Goal: Use online tool/utility: Utilize a website feature to perform a specific function

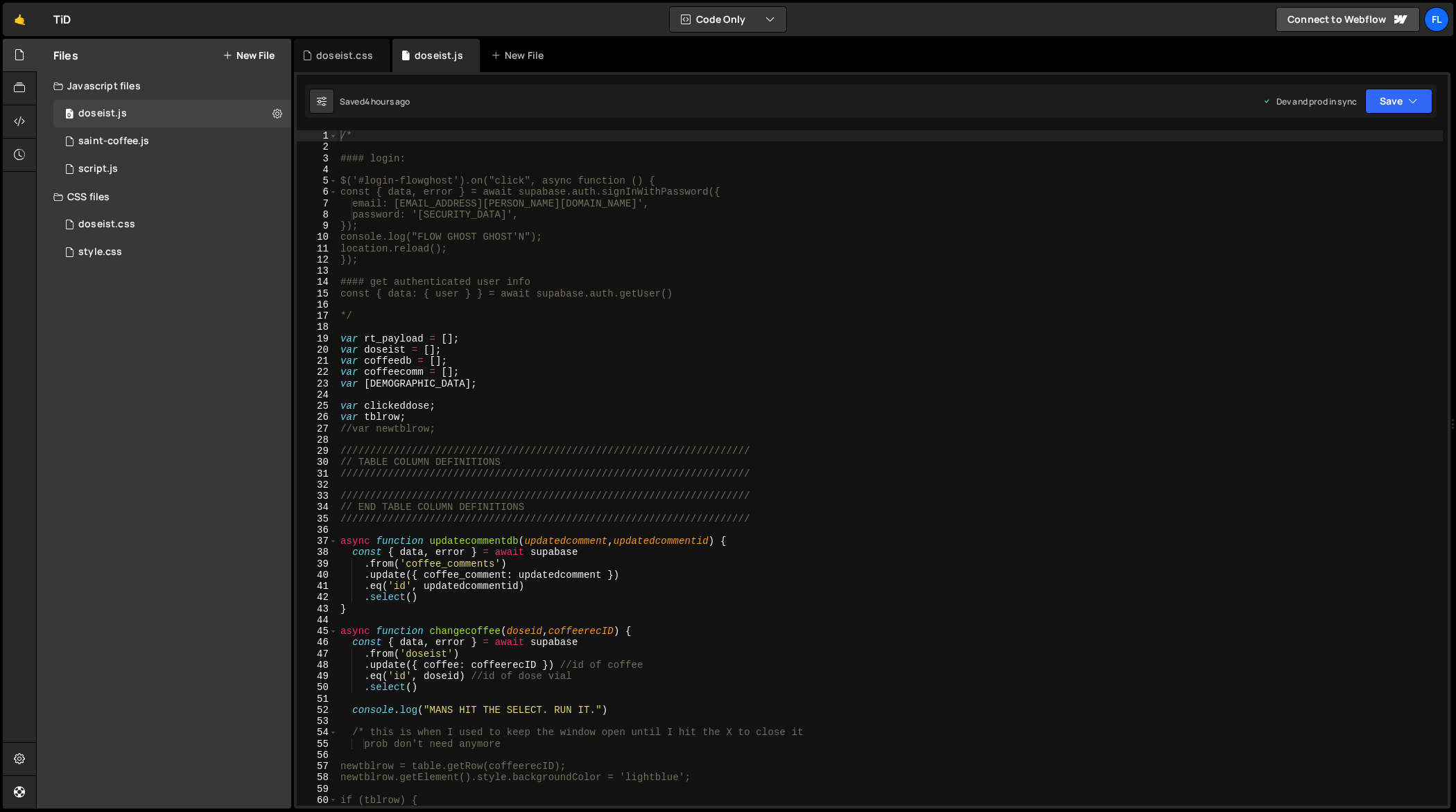
click at [657, 298] on div "/* #### login: $('#login-flowghost').on("click", async function () { const { da…" at bounding box center [891, 479] width 1106 height 699
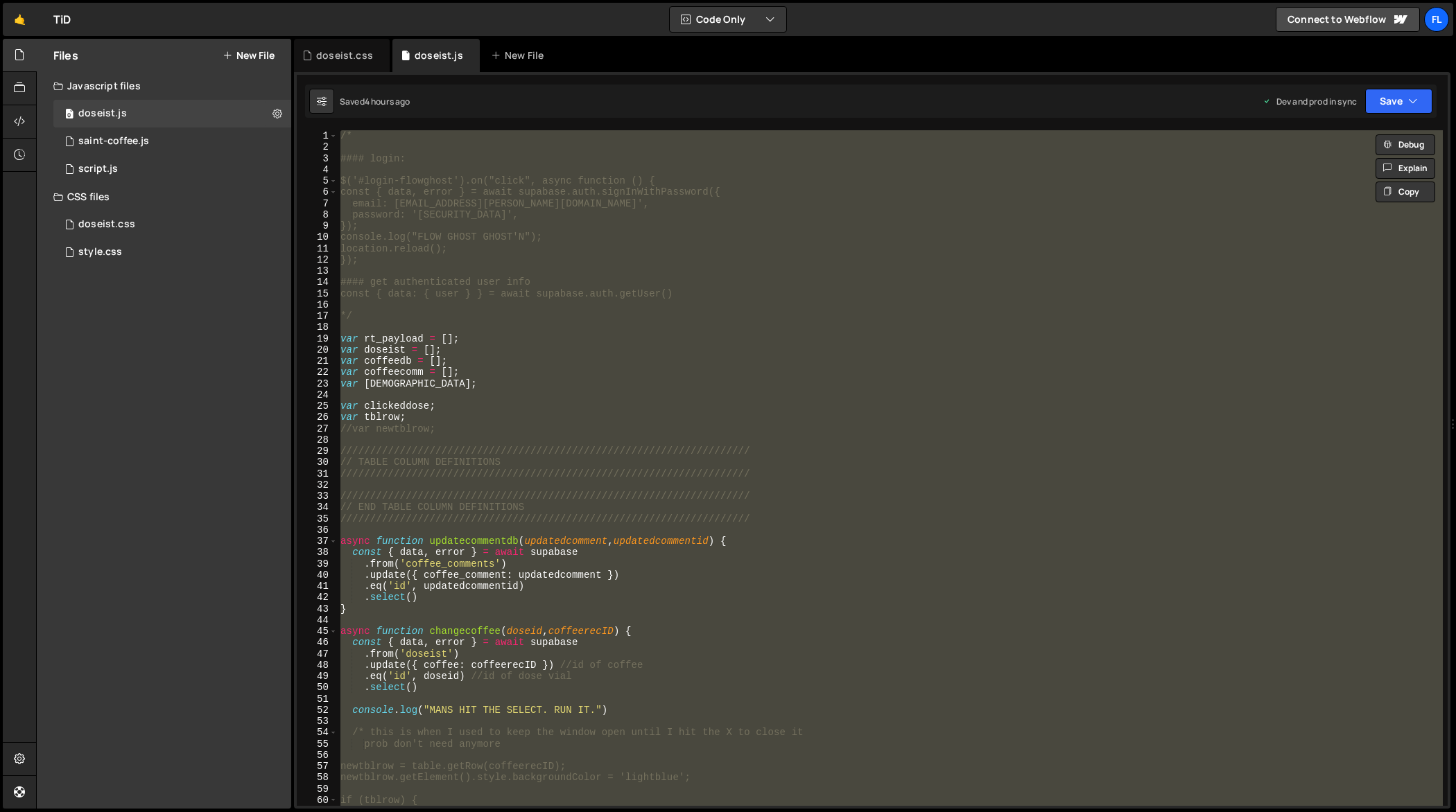
paste textarea
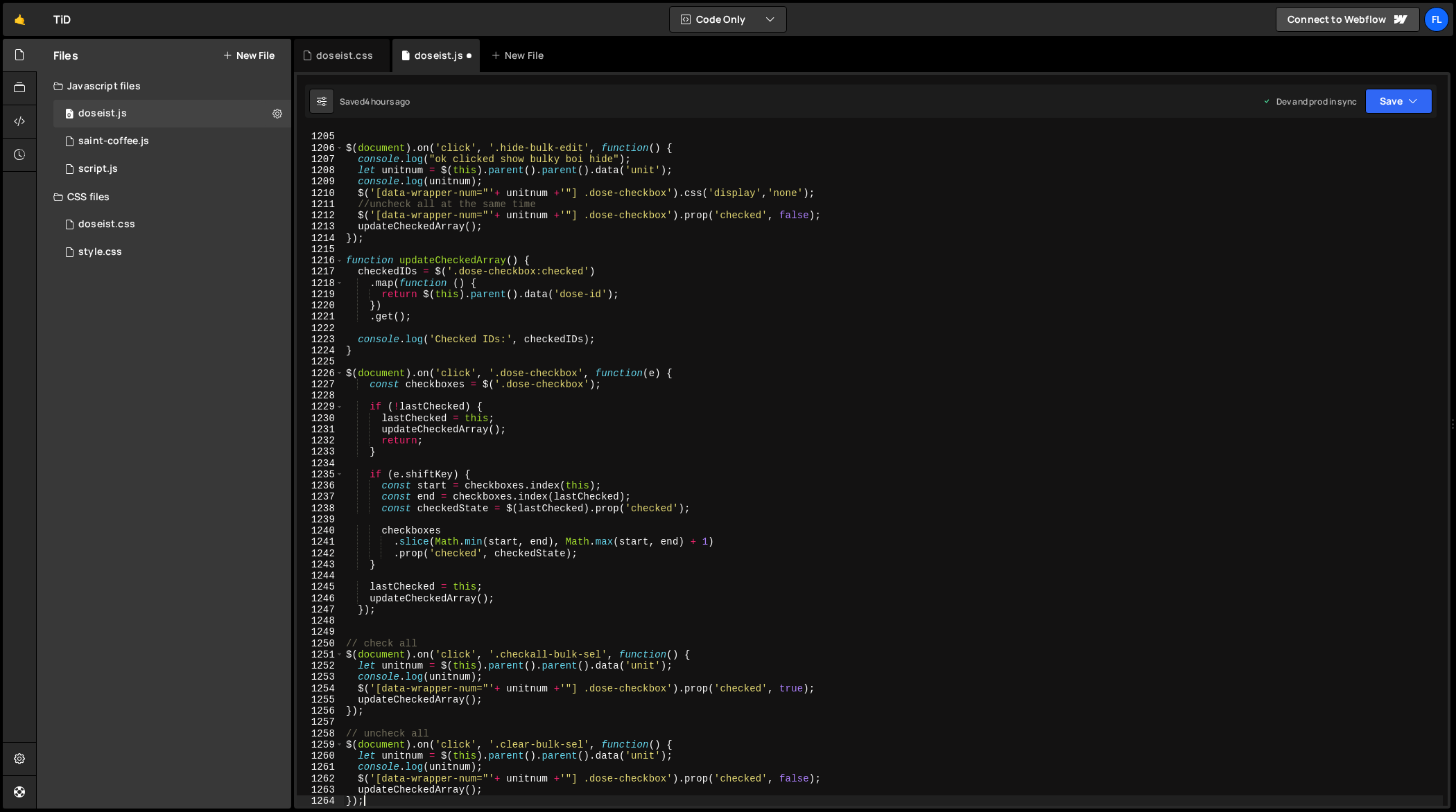
scroll to position [13592, 0]
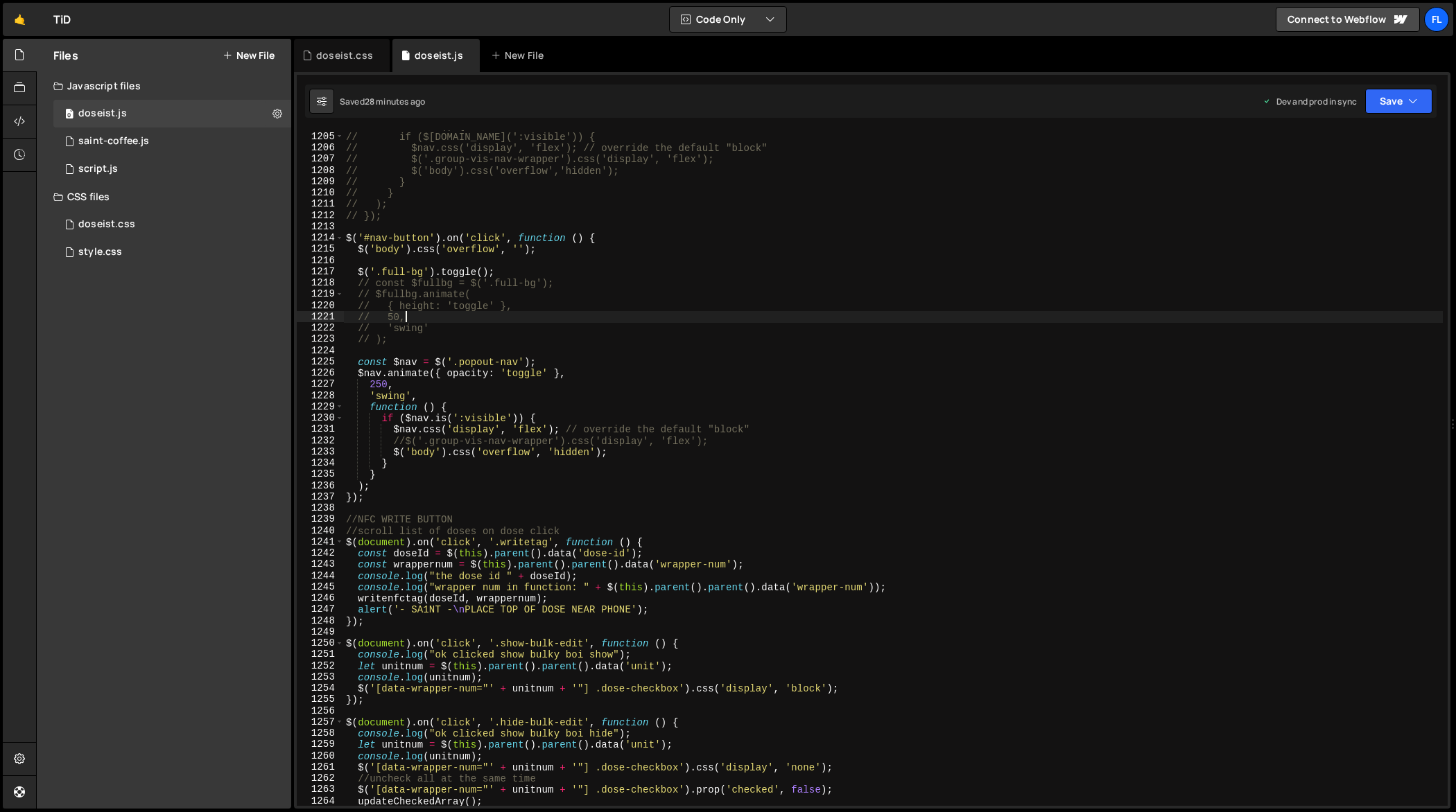
click at [582, 314] on div "// function () { // if ($[DOMAIN_NAME](':visible')) { // $nav.css('display', 'f…" at bounding box center [894, 470] width 1100 height 699
type textarea "// 50,"
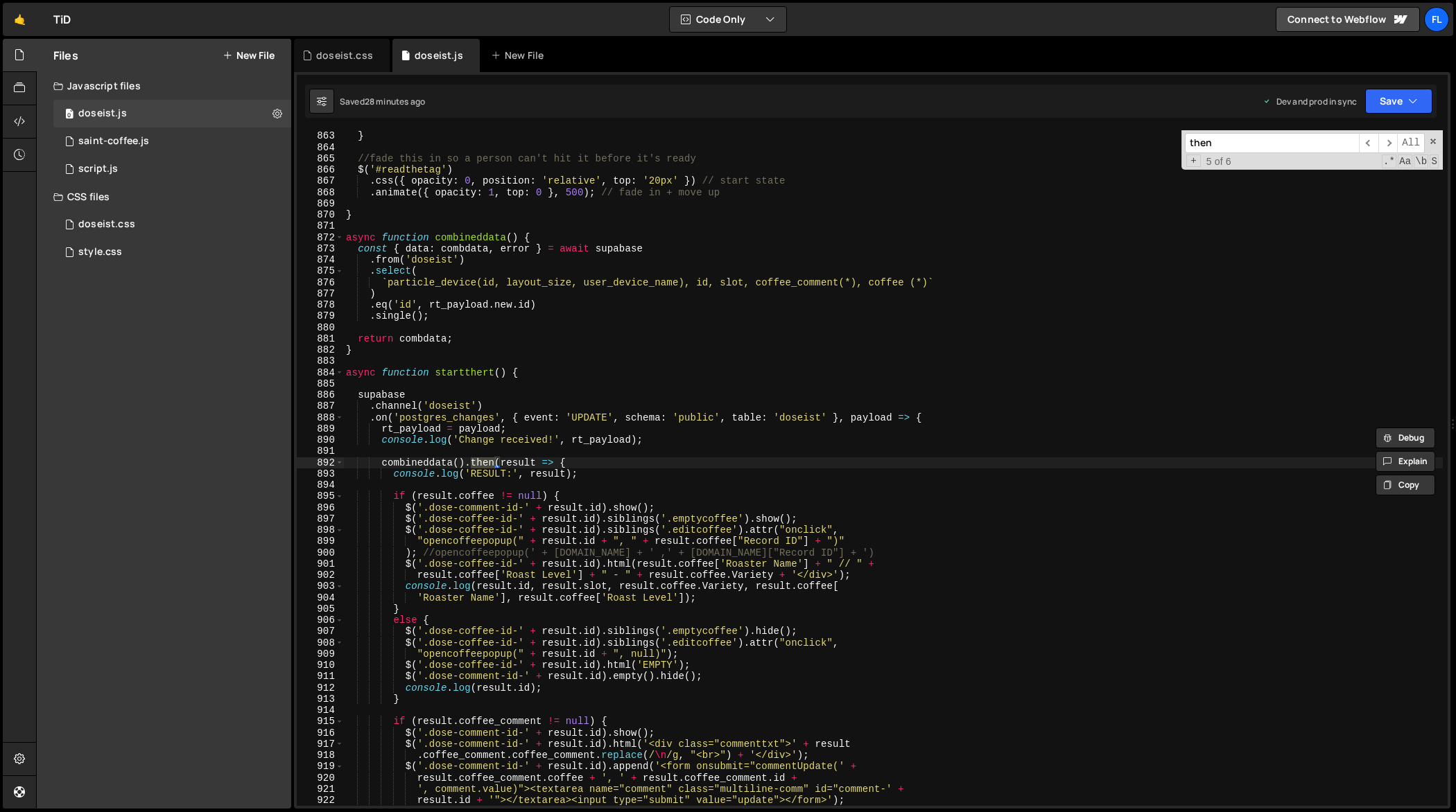
scroll to position [11486, 0]
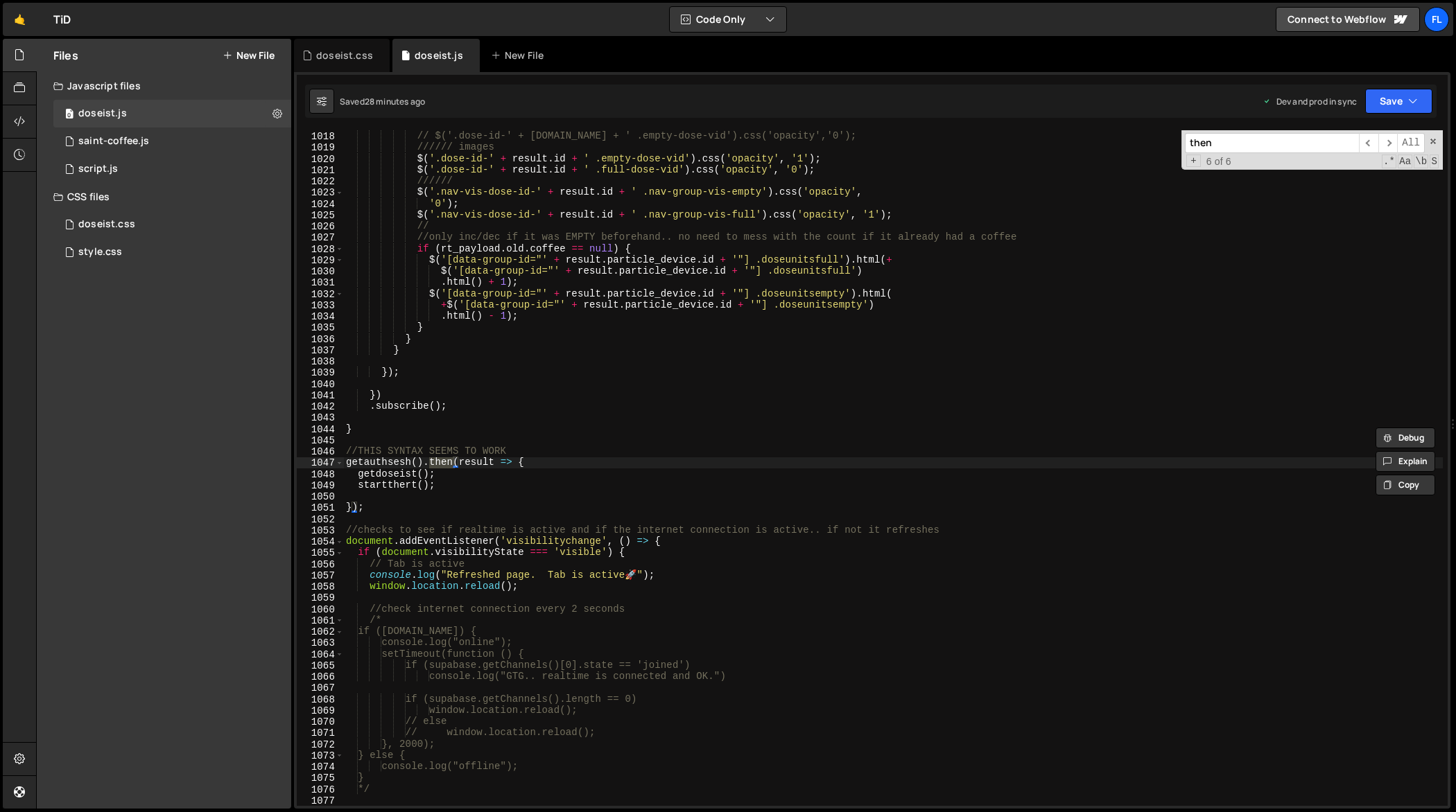
type input "then"
type textarea "startthert();"
click at [461, 485] on div "// $('.dose-id-' + [DOMAIN_NAME] + ' .full-dose-vid')[0].play(); // $('.dose-id…" at bounding box center [894, 469] width 1100 height 699
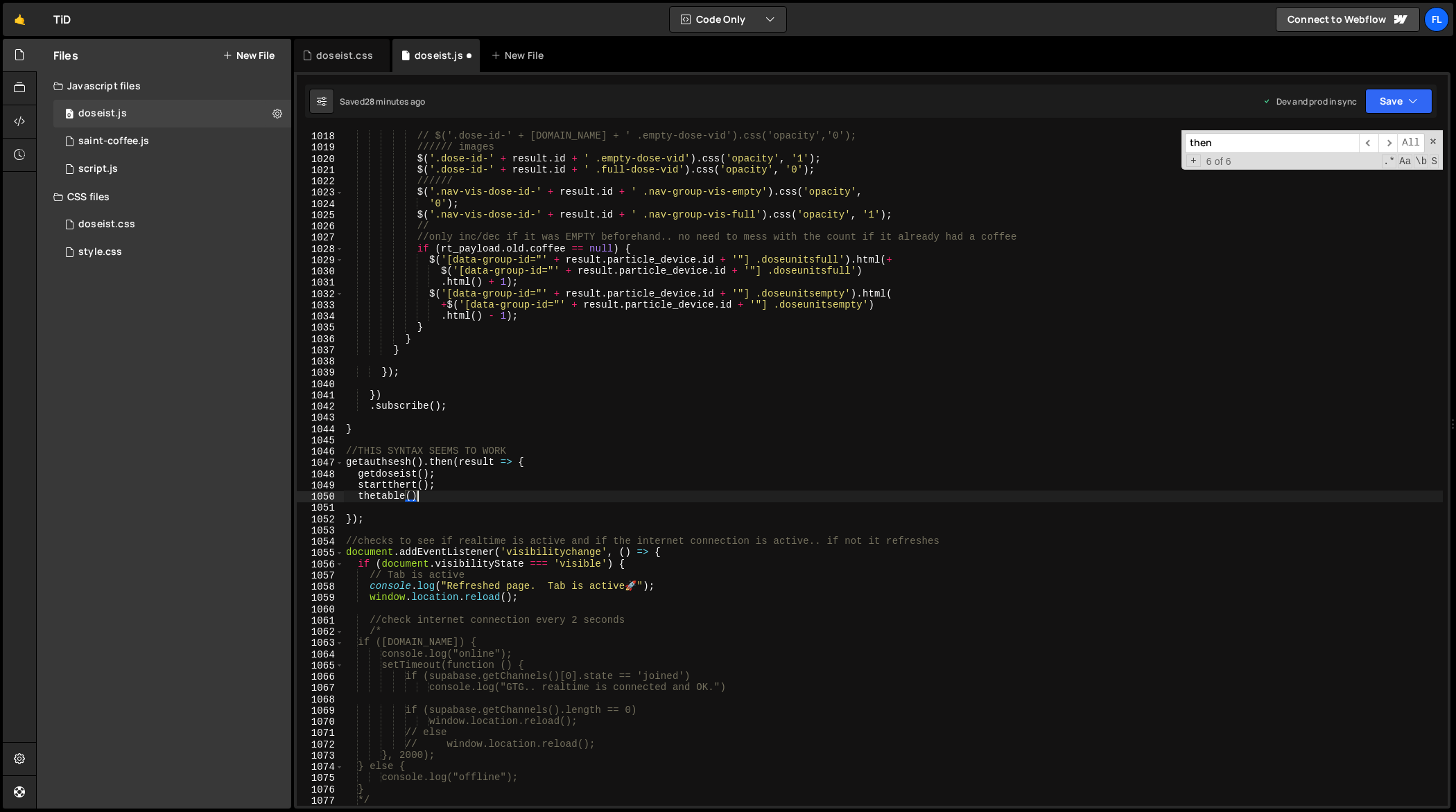
scroll to position [0, 4]
click at [380, 368] on div "// $('.dose-id-' + [DOMAIN_NAME] + ' .full-dose-vid')[0].play(); // $('.dose-id…" at bounding box center [894, 469] width 1100 height 699
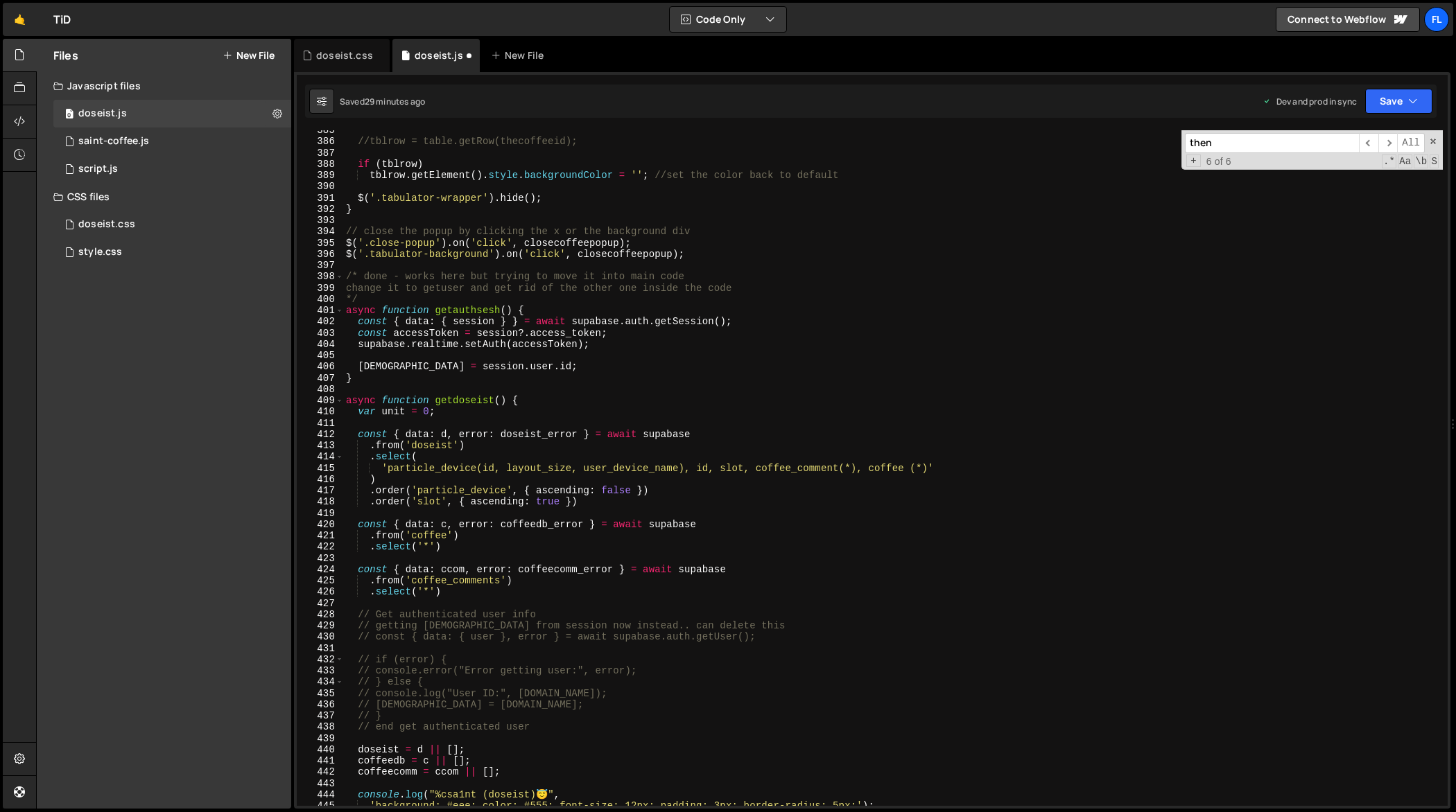
scroll to position [4368, 0]
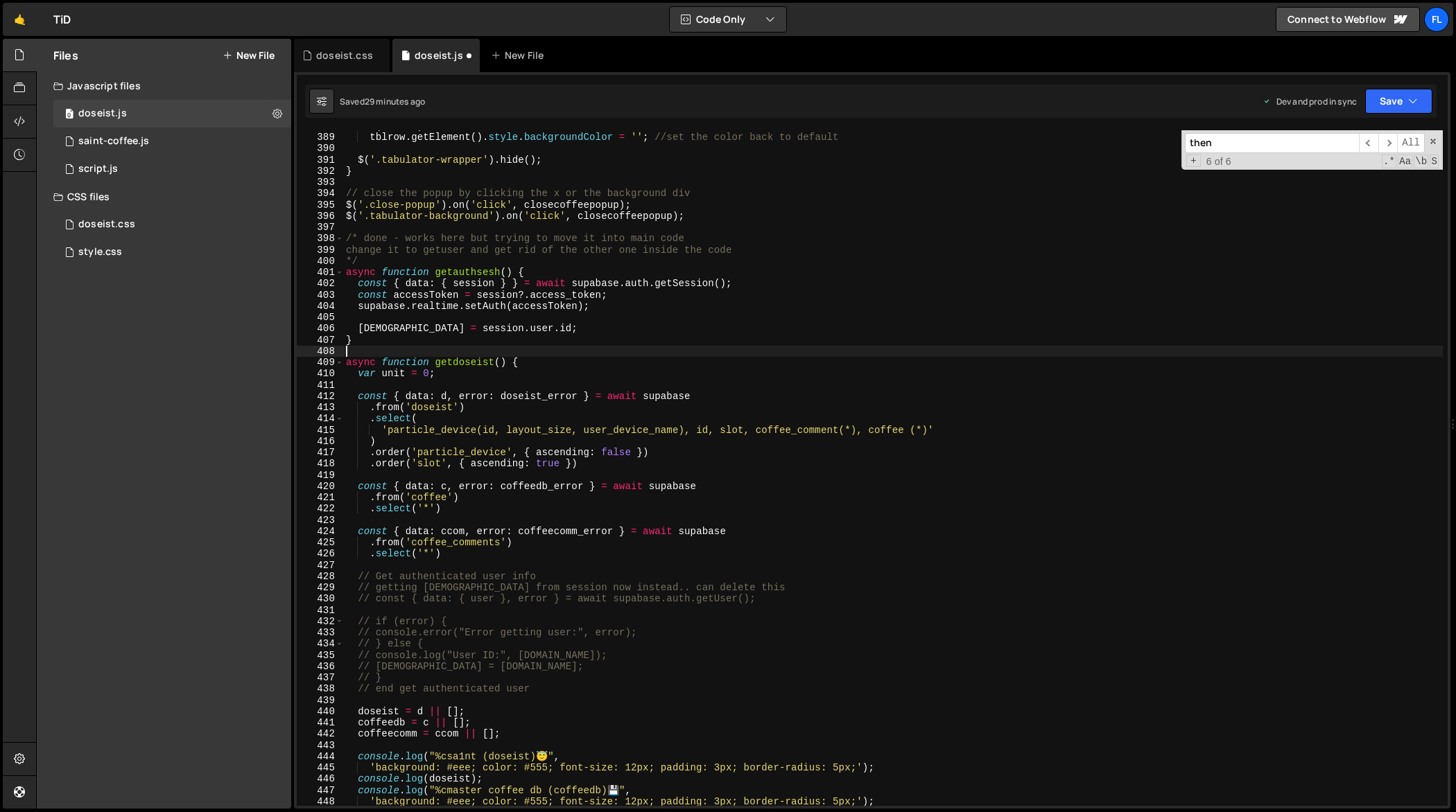
drag, startPoint x: 546, startPoint y: 357, endPoint x: 363, endPoint y: 359, distance: 183.0
click at [363, 359] on div "if ( tblrow ) tblrow . getElement ( ) . style . backgroundColor = '' ; //set th…" at bounding box center [894, 470] width 1100 height 699
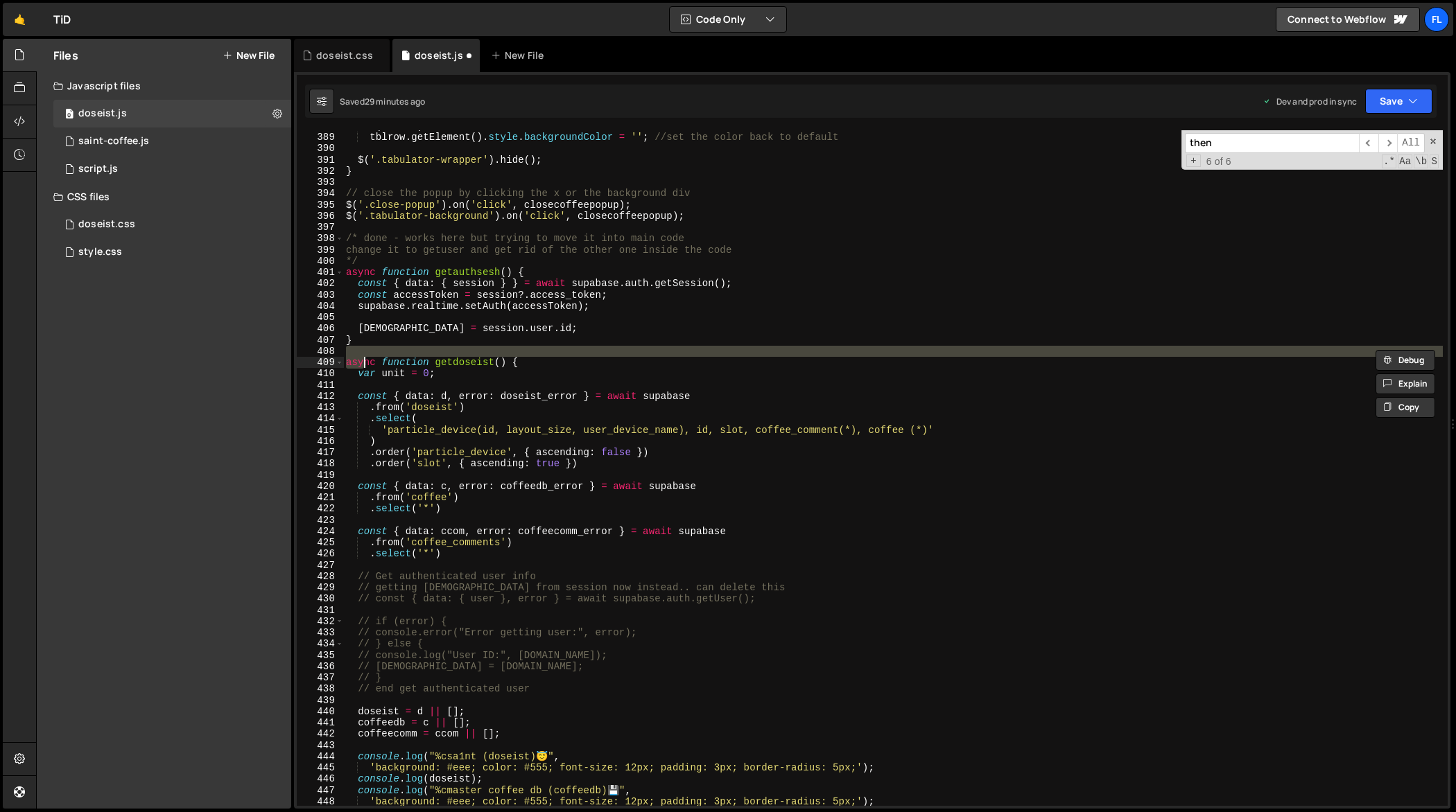
type textarea "async function getdoseist() {"
click at [476, 355] on div "if ( tblrow ) tblrow . getElement ( ) . style . backgroundColor = '' ; //set th…" at bounding box center [893, 468] width 1099 height 676
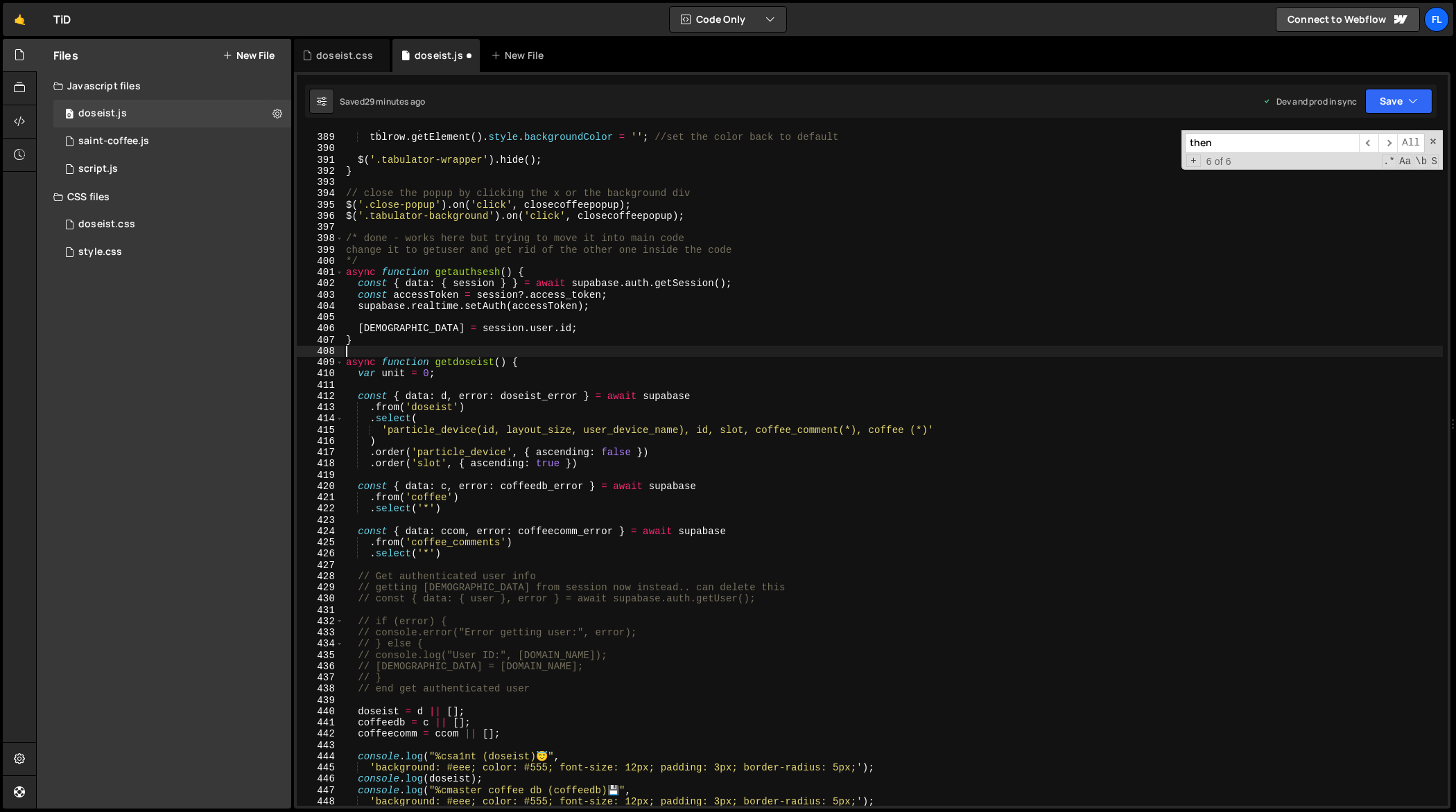
scroll to position [0, 0]
drag, startPoint x: 522, startPoint y: 359, endPoint x: 345, endPoint y: 359, distance: 177.0
click at [345, 359] on div "if ( tblrow ) tblrow . getElement ( ) . style . backgroundColor = '' ; //set th…" at bounding box center [894, 470] width 1100 height 699
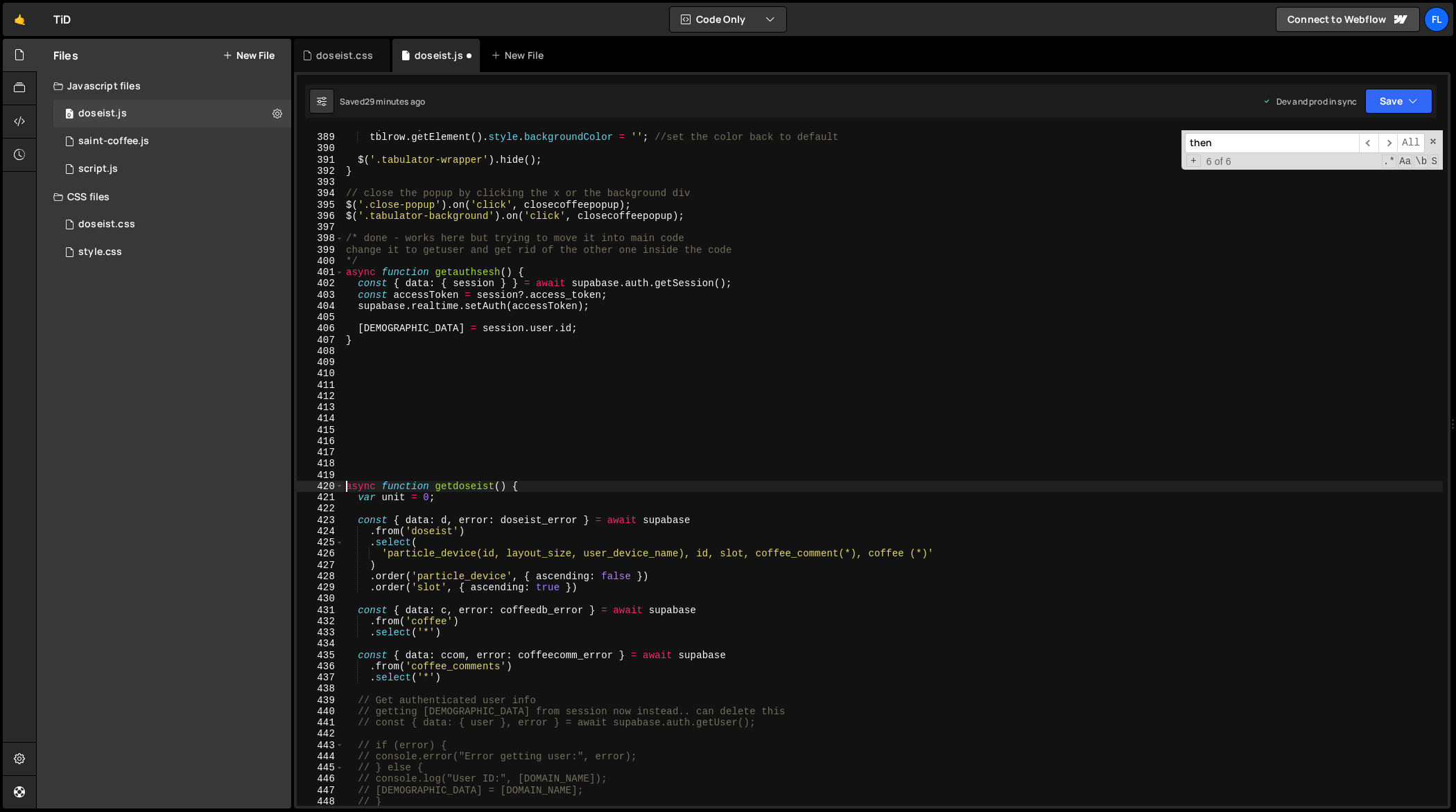
type textarea "async function getdoseist() {"
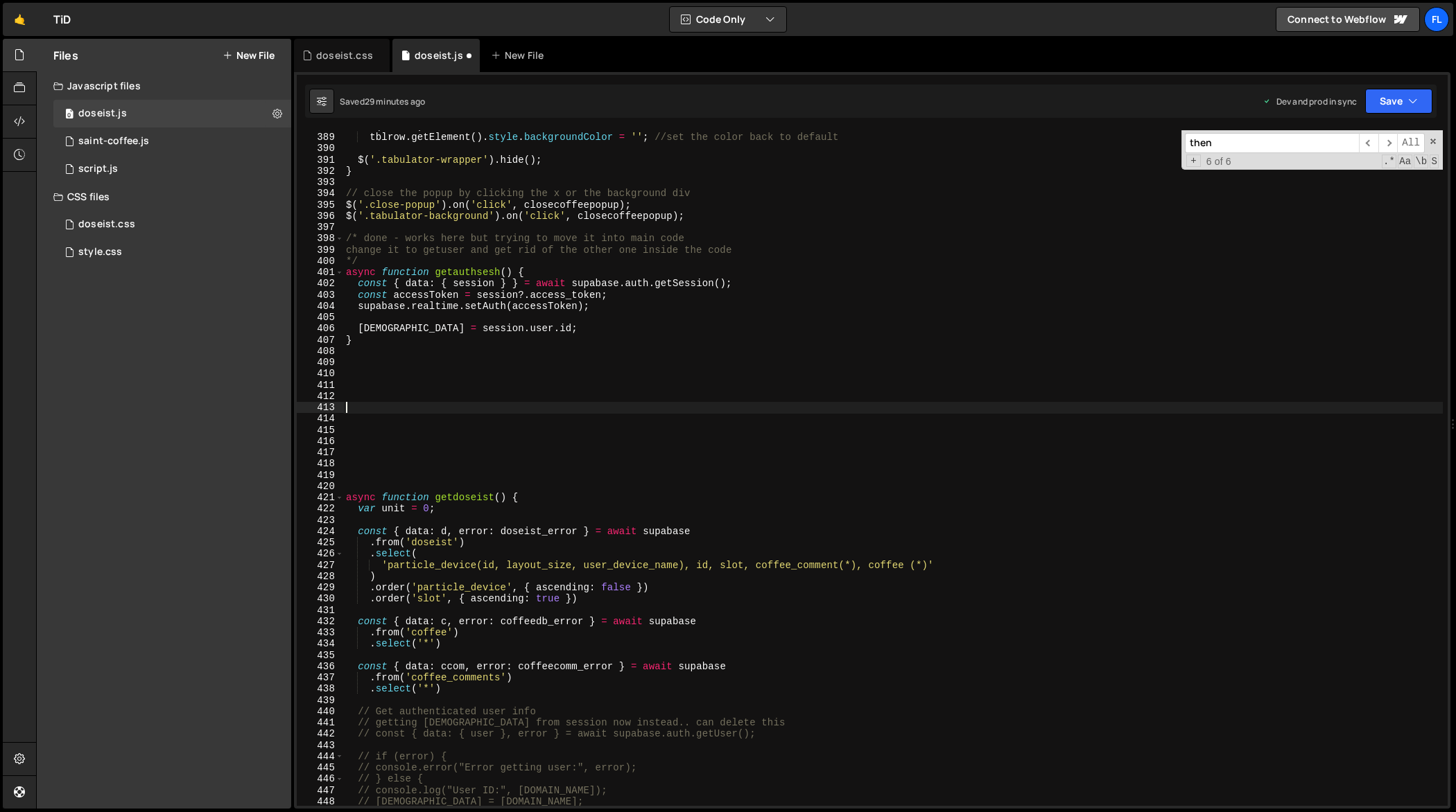
paste textarea "async function getdoseist() {"
type textarea "async function getdoseist() {"
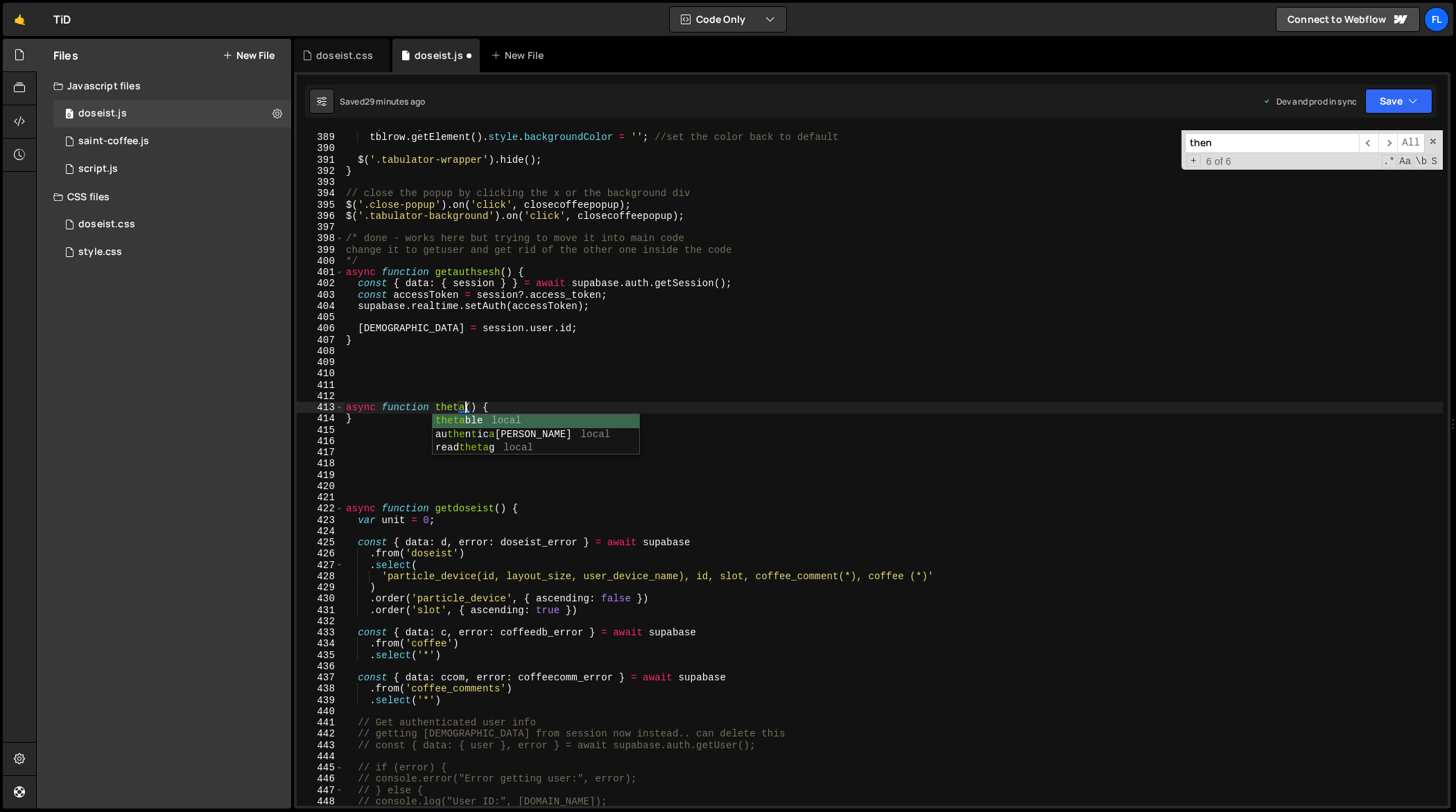
scroll to position [0, 8]
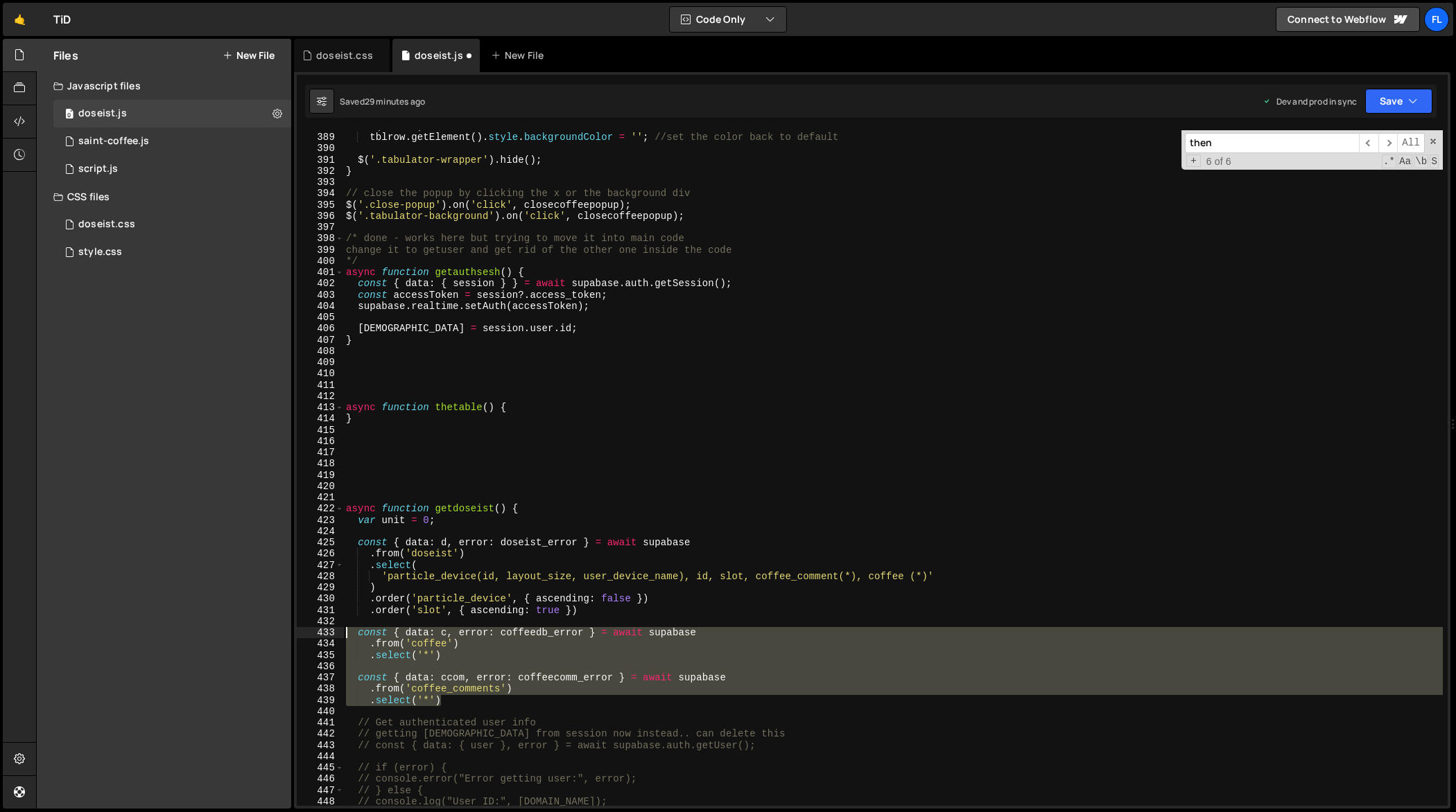
drag, startPoint x: 464, startPoint y: 701, endPoint x: 334, endPoint y: 634, distance: 146.2
click at [334, 634] on div "async function thetable() { 388 389 390 391 392 393 394 395 396 397 398 399 400…" at bounding box center [872, 468] width 1151 height 676
type textarea "const { data: c, error: coffeedb_error } = await supabase .from('coffee')"
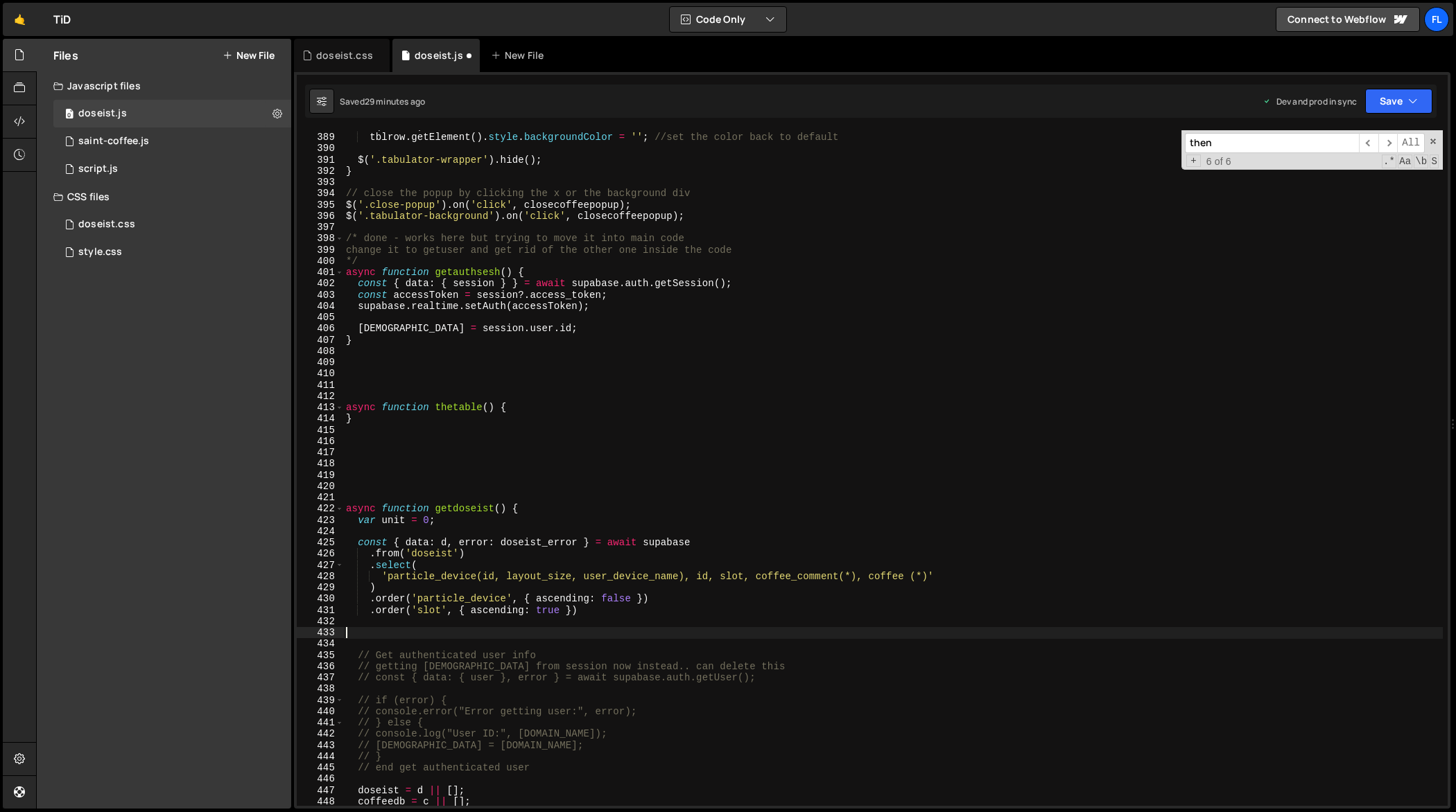
click at [527, 407] on div "if ( tblrow ) tblrow . getElement ( ) . style . backgroundColor = '' ; //set th…" at bounding box center [894, 470] width 1100 height 699
type textarea "async function thetable() {"
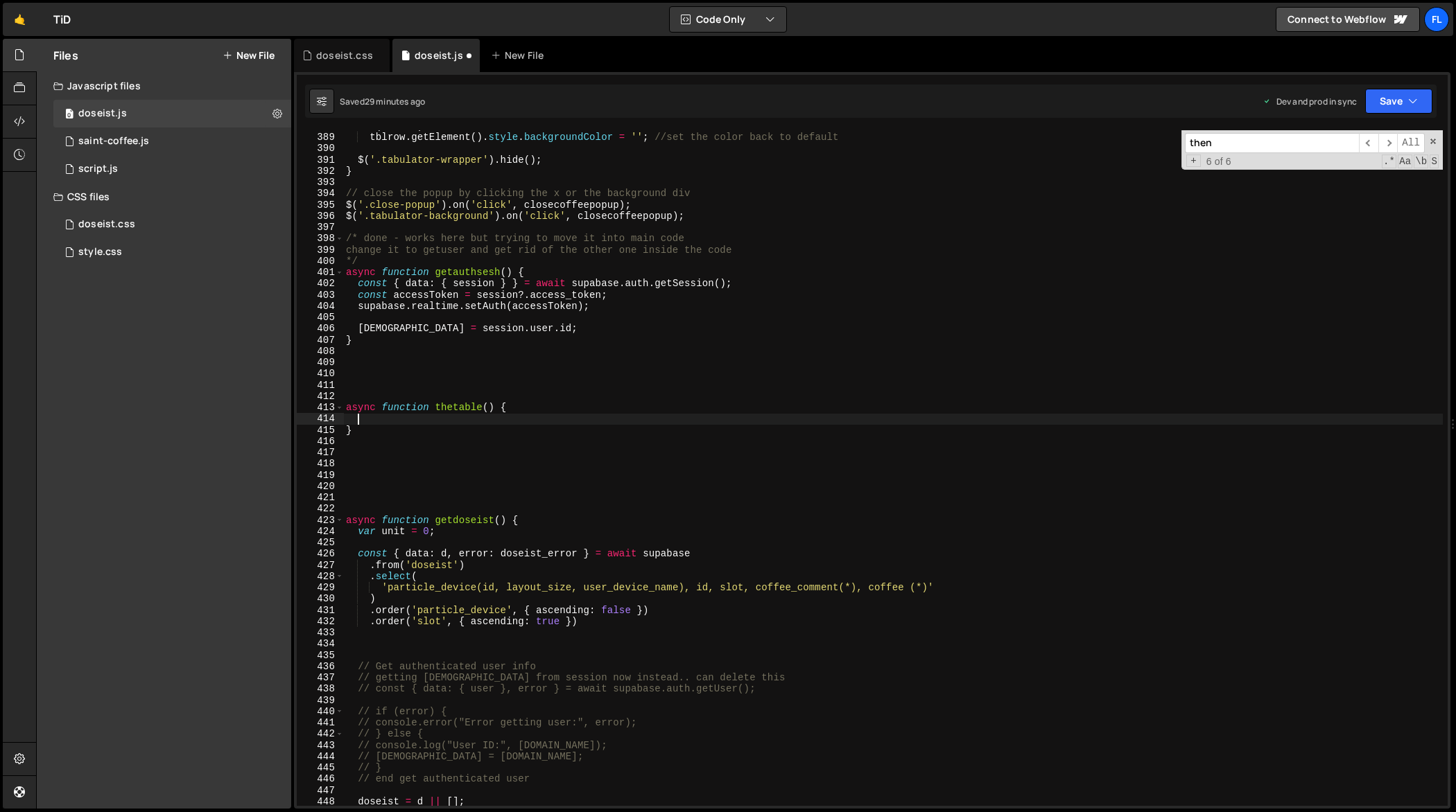
paste textarea ".select('*')"
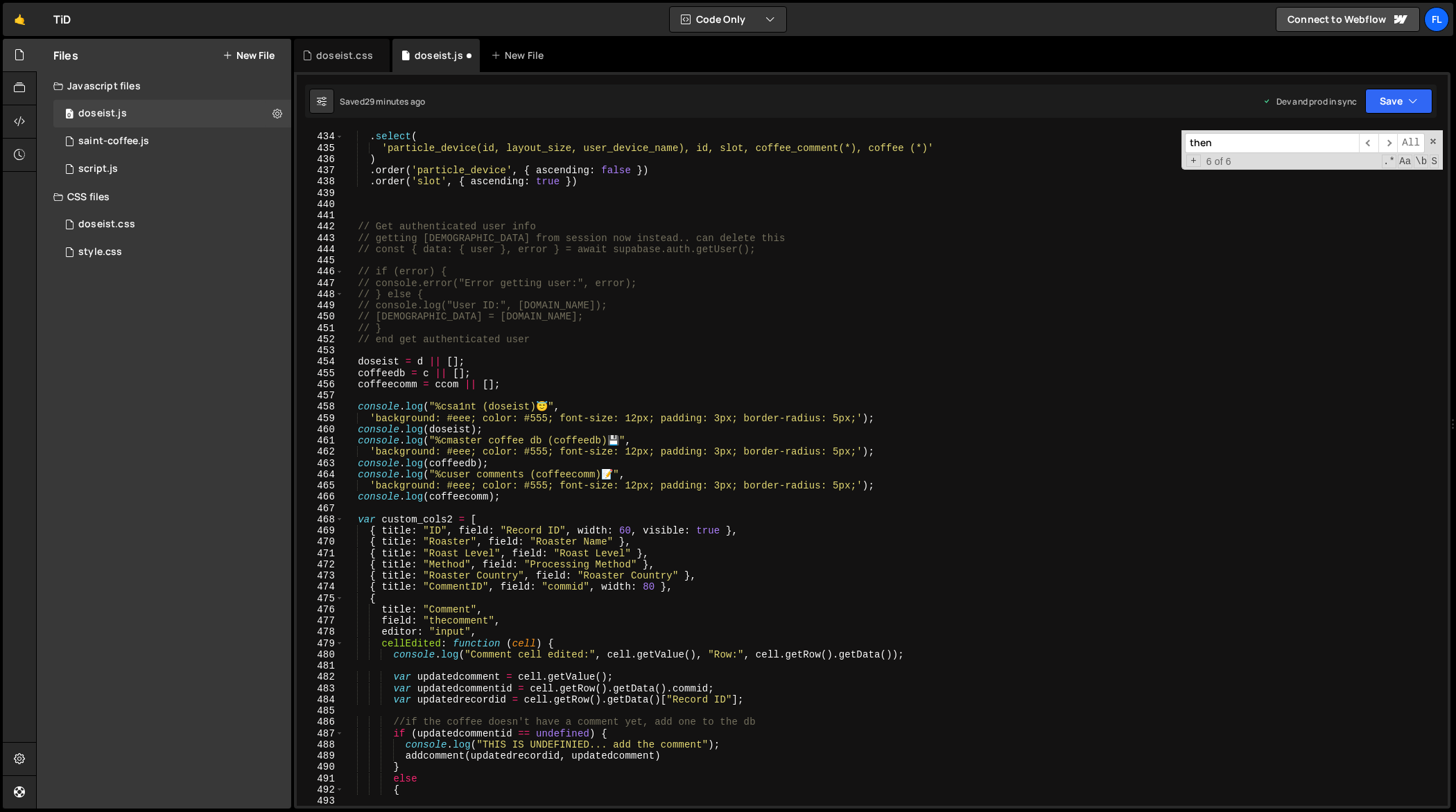
scroll to position [4875, 0]
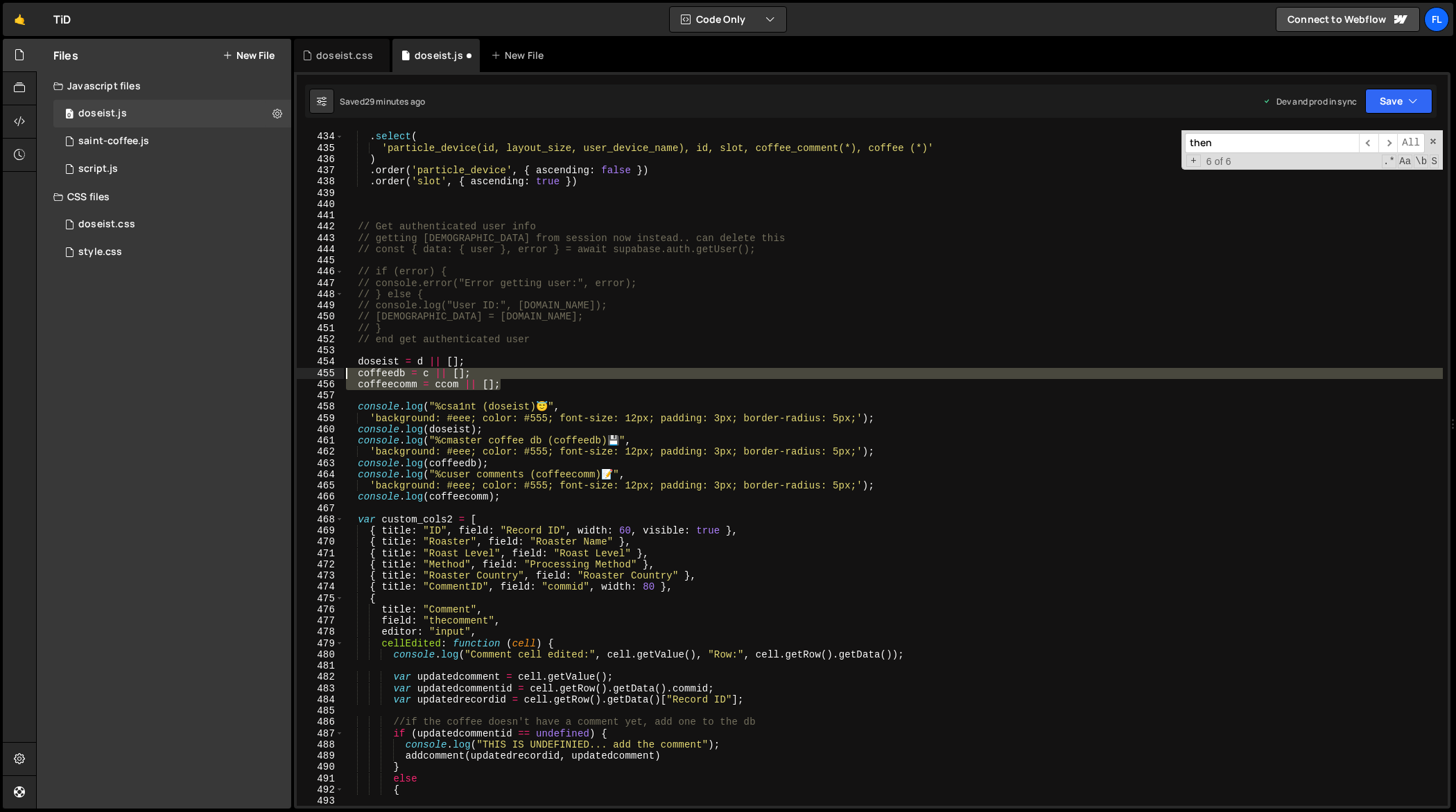
drag, startPoint x: 520, startPoint y: 384, endPoint x: 339, endPoint y: 368, distance: 181.7
click at [339, 368] on div ".select('*') 433 434 435 436 437 438 439 440 441 442 443 444 445 446 447 448 44…" at bounding box center [872, 468] width 1151 height 676
type textarea "coffeedb = c || []; coffeecomm = ccom || [];"
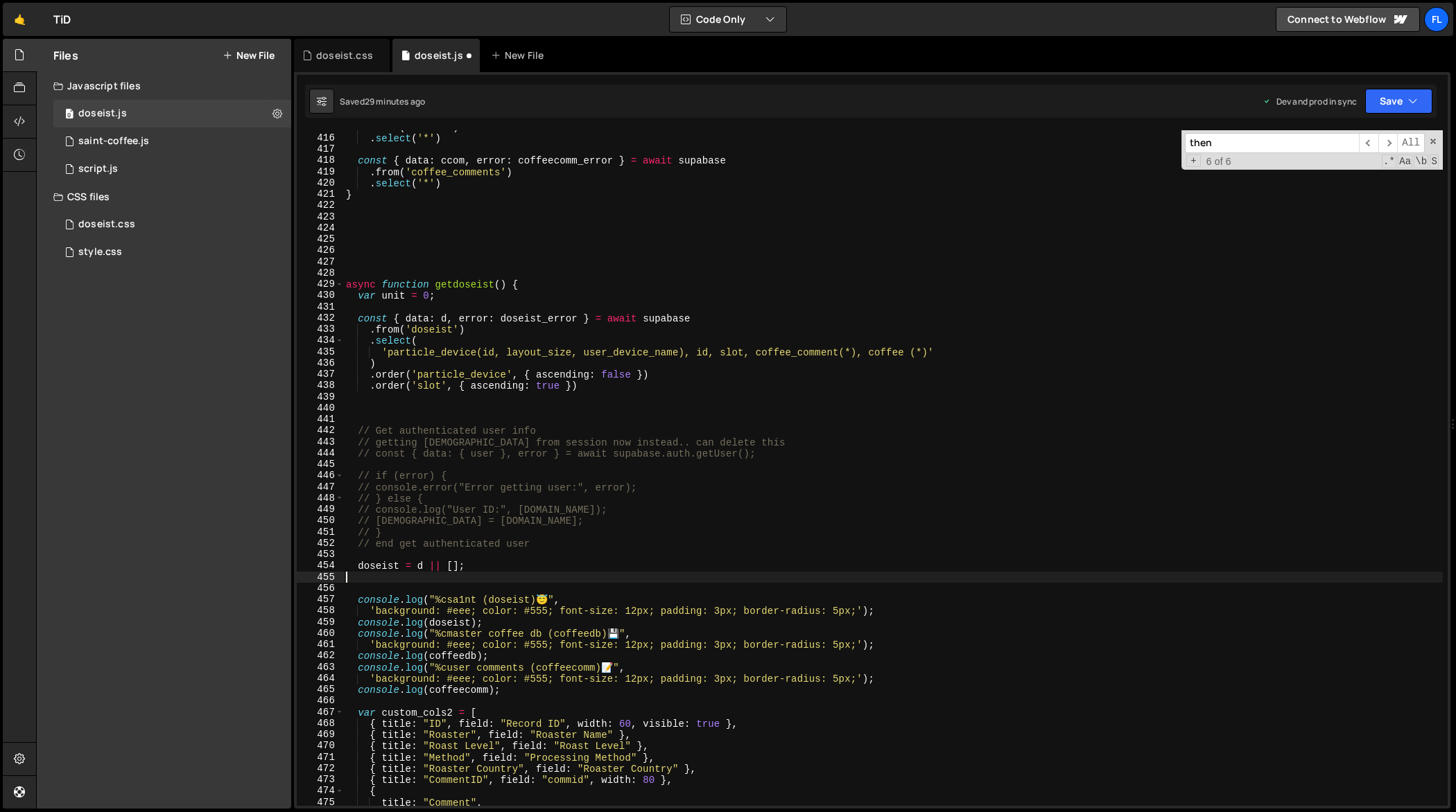
scroll to position [4670, 0]
click at [463, 188] on div ". from ( 'coffee' ) . select ( '*' ) const { data : ccom , error : coffeecomm_e…" at bounding box center [894, 471] width 1100 height 699
type textarea ".select('*')"
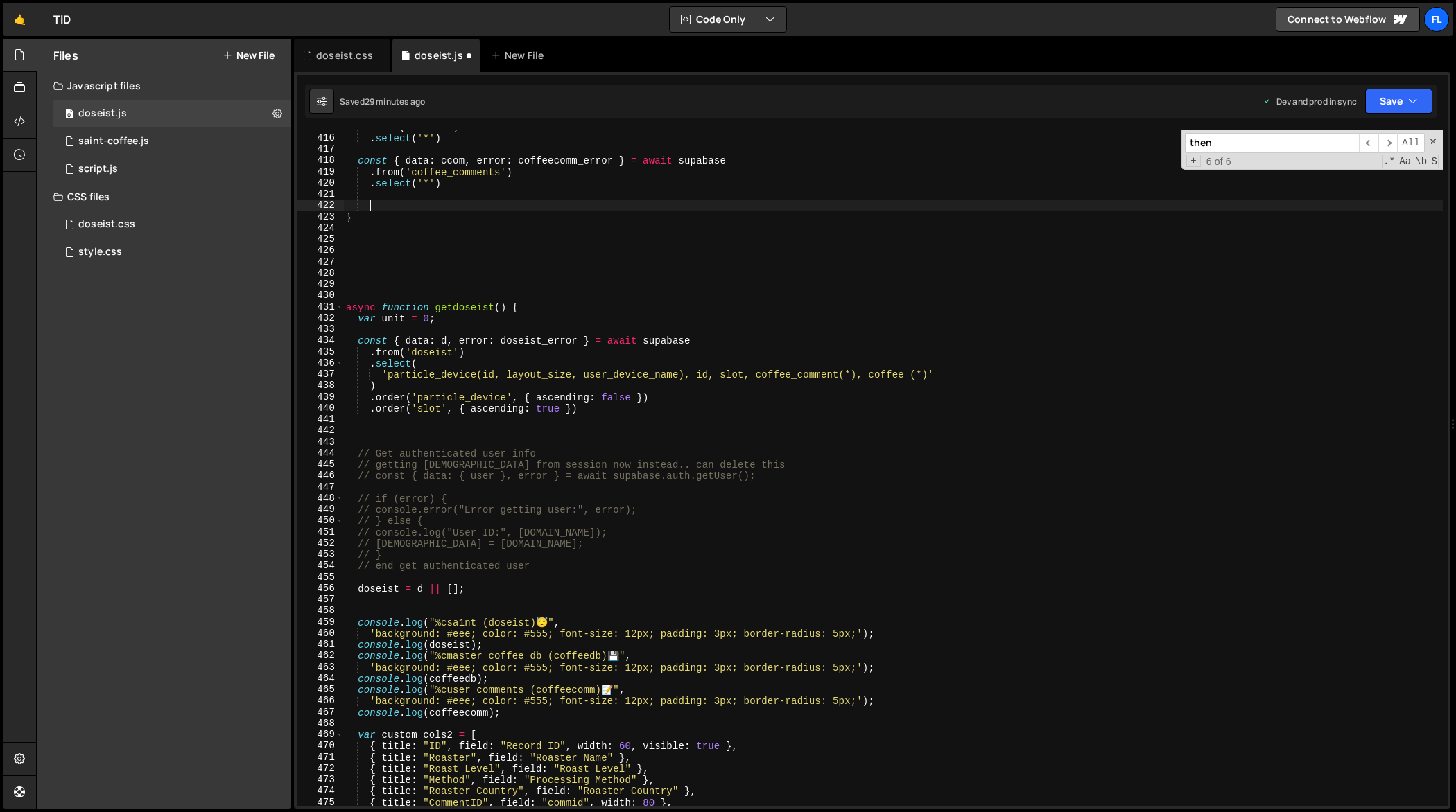
paste textarea "coffeecomm = ccom || [];"
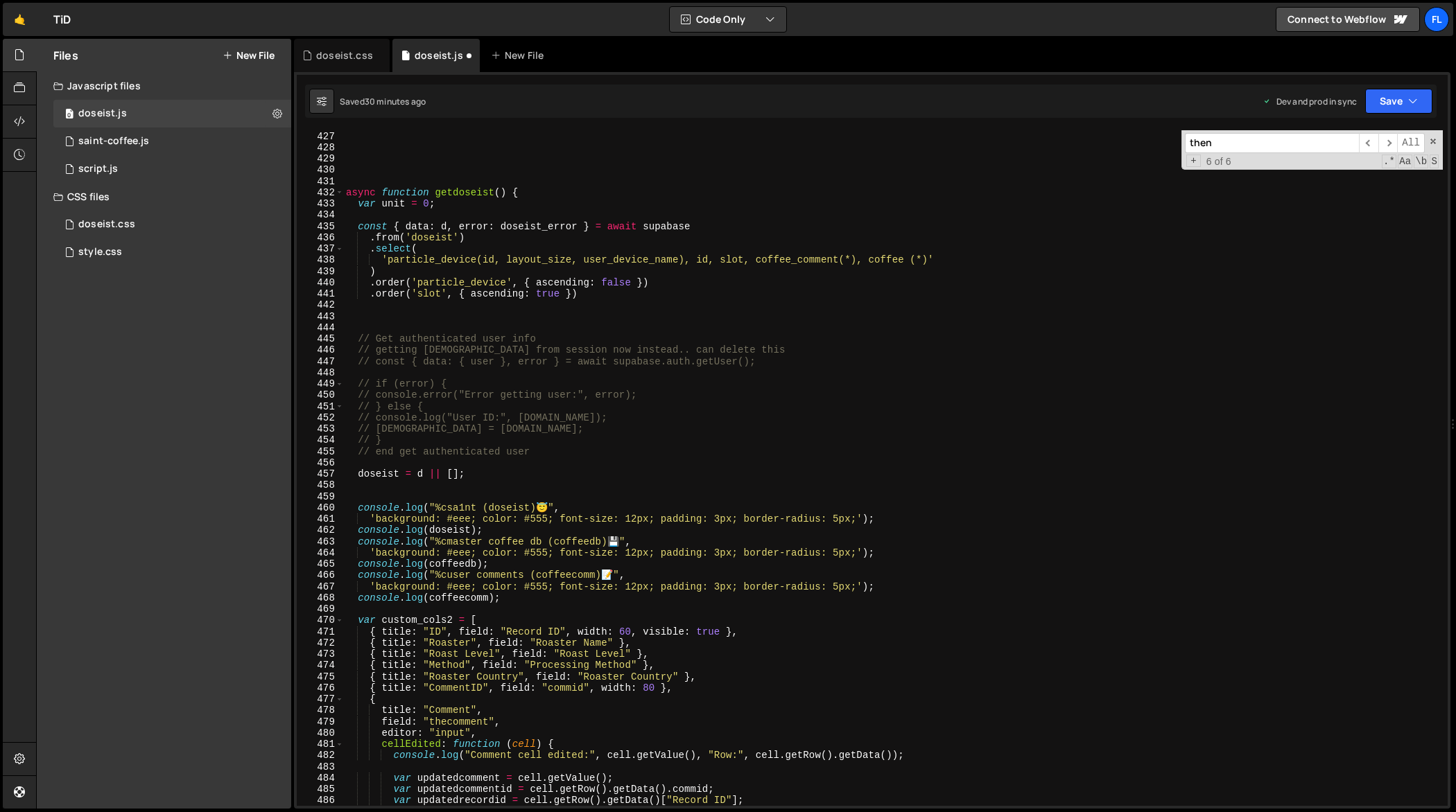
scroll to position [4798, 0]
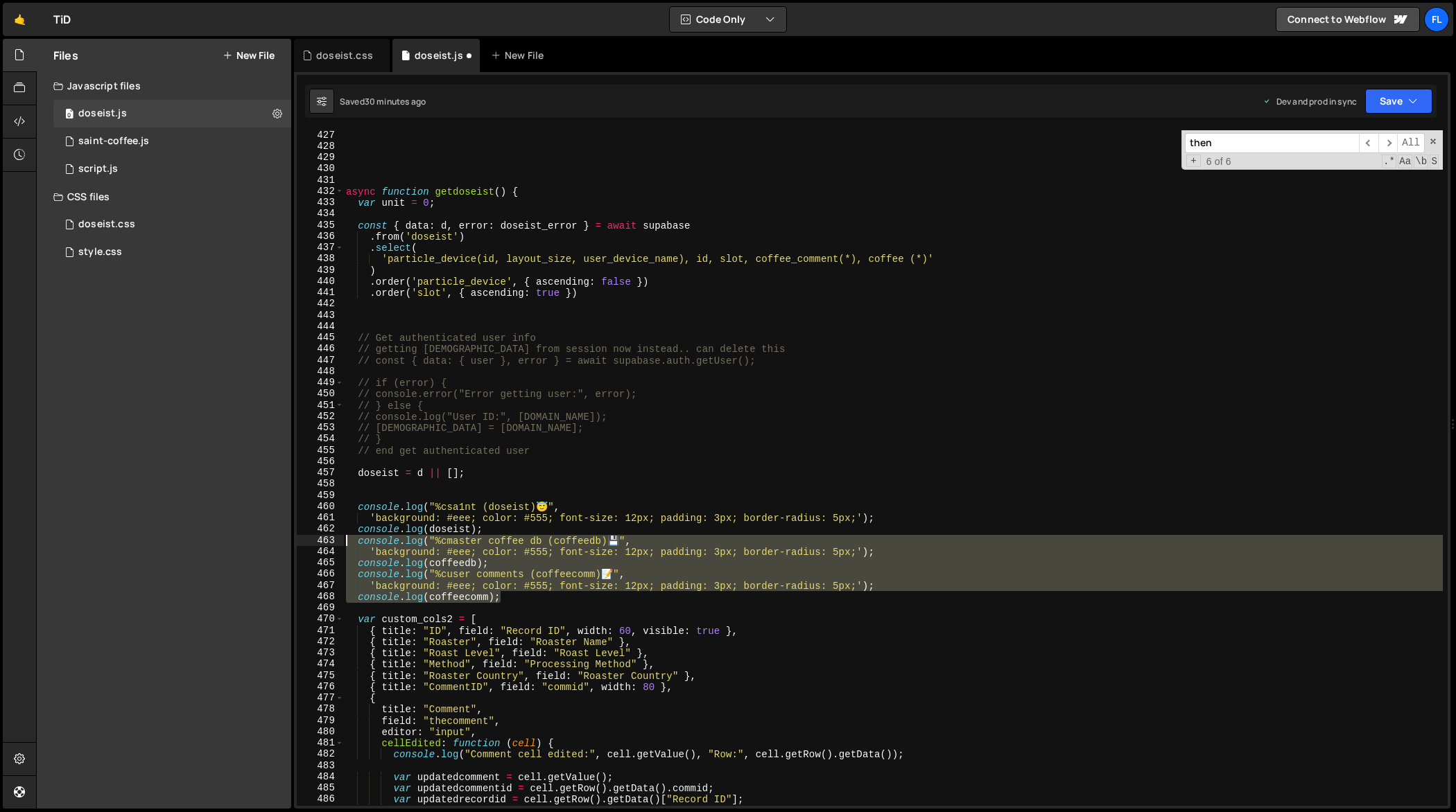
drag, startPoint x: 505, startPoint y: 598, endPoint x: 320, endPoint y: 542, distance: 193.3
click at [320, 542] on div "coffeecomm = ccom || []; 427 428 429 430 431 432 433 434 435 436 437 438 439 44…" at bounding box center [872, 468] width 1151 height 676
type textarea "console.log("%cmaster coffee db (coffeedb) 💾", 'background: #eee; color: #555; …"
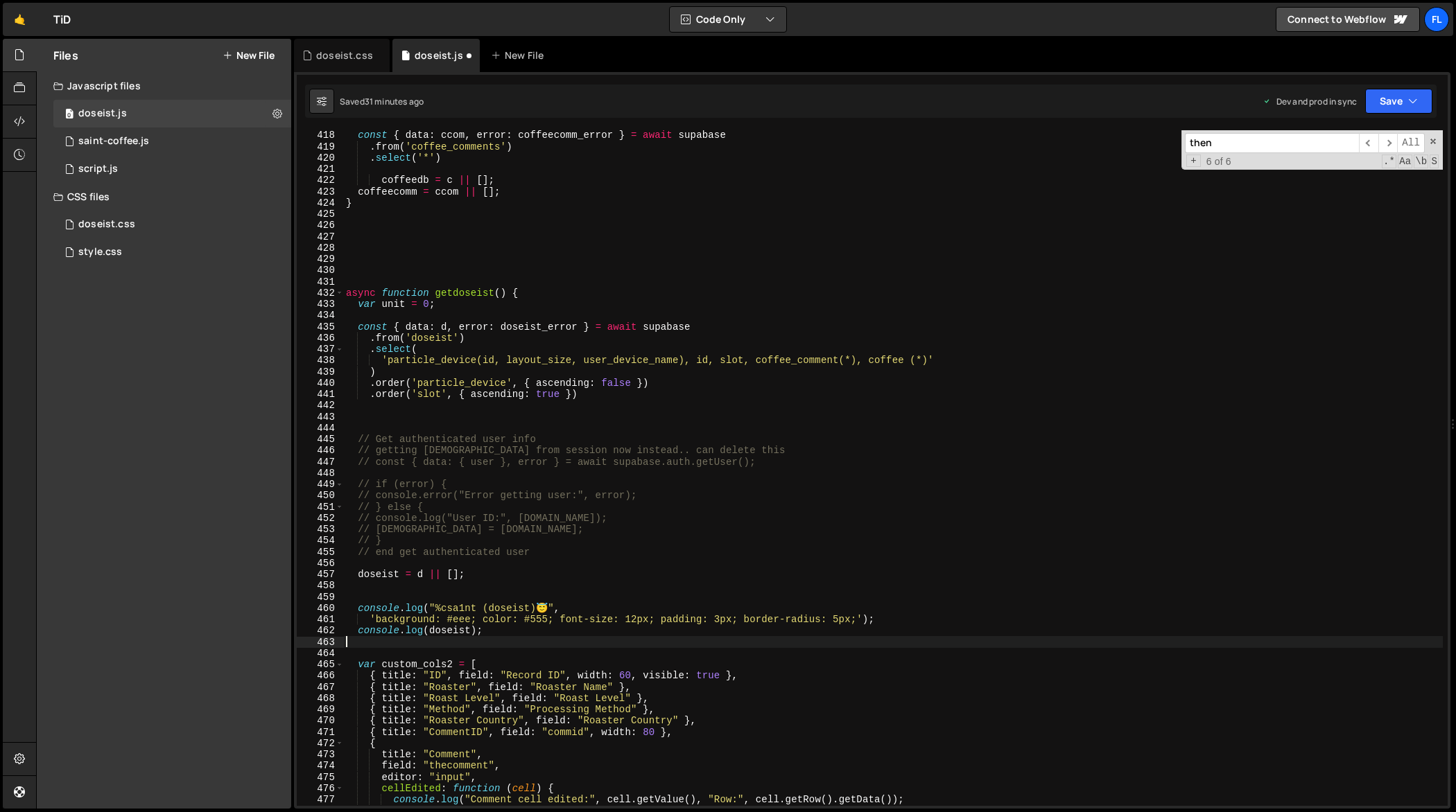
scroll to position [4664, 0]
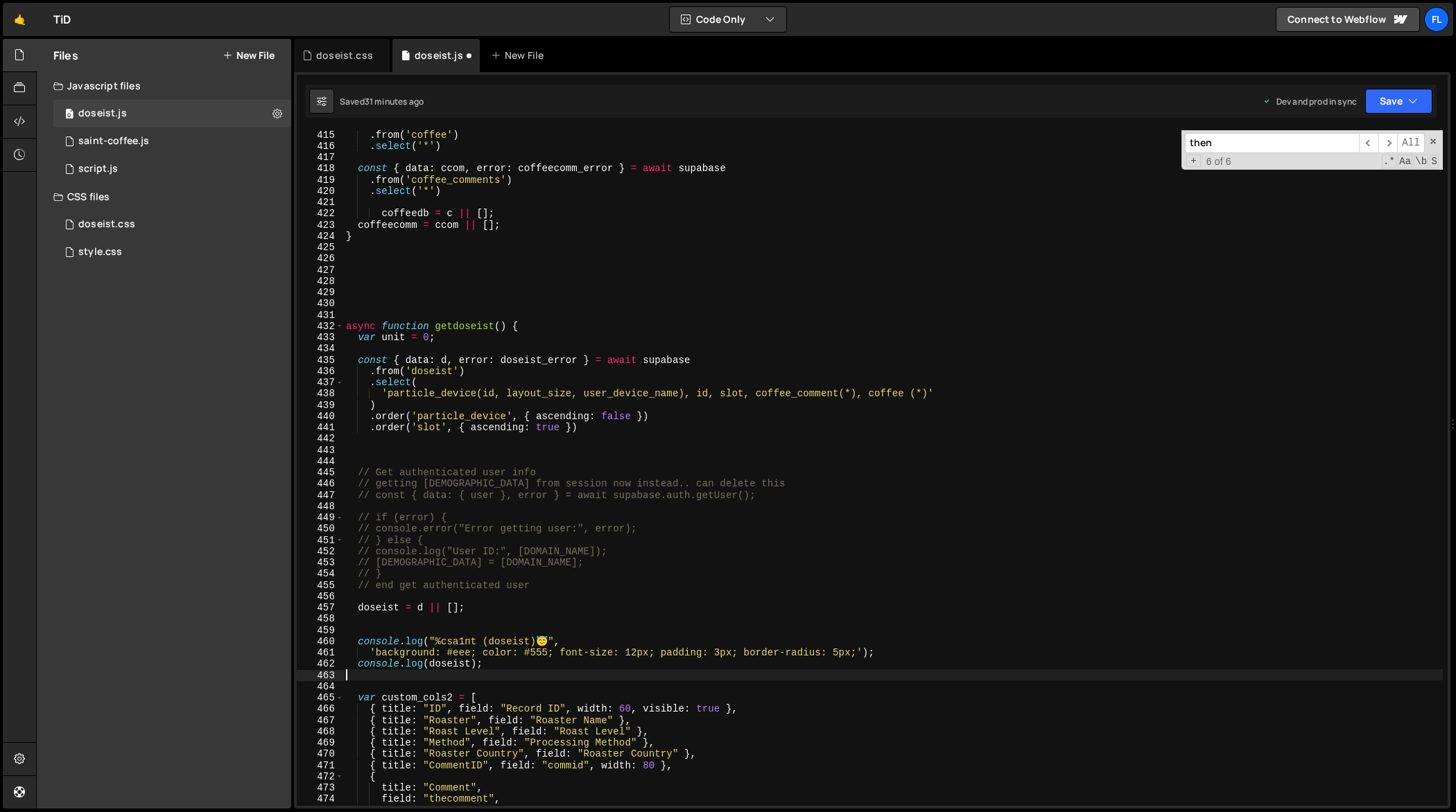
click at [563, 235] on div ". from ( 'coffee' ) . select ( '*' ) const { data : ccom , error : coffeecomm_e…" at bounding box center [894, 478] width 1100 height 699
click at [563, 218] on div ". from ( 'coffee' ) . select ( '*' ) const { data : ccom , error : coffeecomm_e…" at bounding box center [894, 478] width 1100 height 699
click at [556, 225] on div ". from ( 'coffee' ) . select ( '*' ) const { data : ccom , error : coffeecomm_e…" at bounding box center [894, 478] width 1100 height 699
type textarea "coffeecomm = ccom || [];"
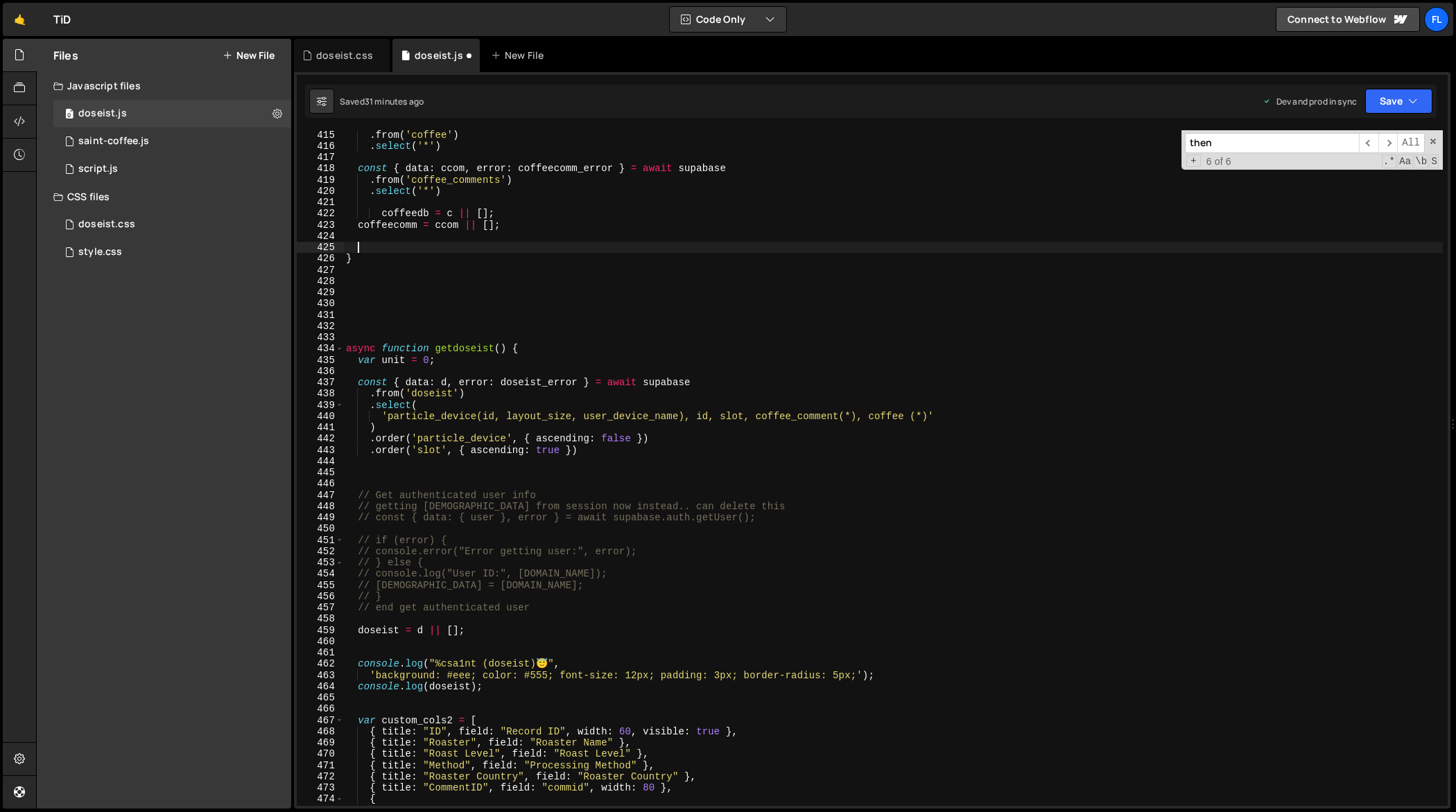
paste textarea "console.log(coffeecomm);"
type textarea "console.log(coffeecomm);"
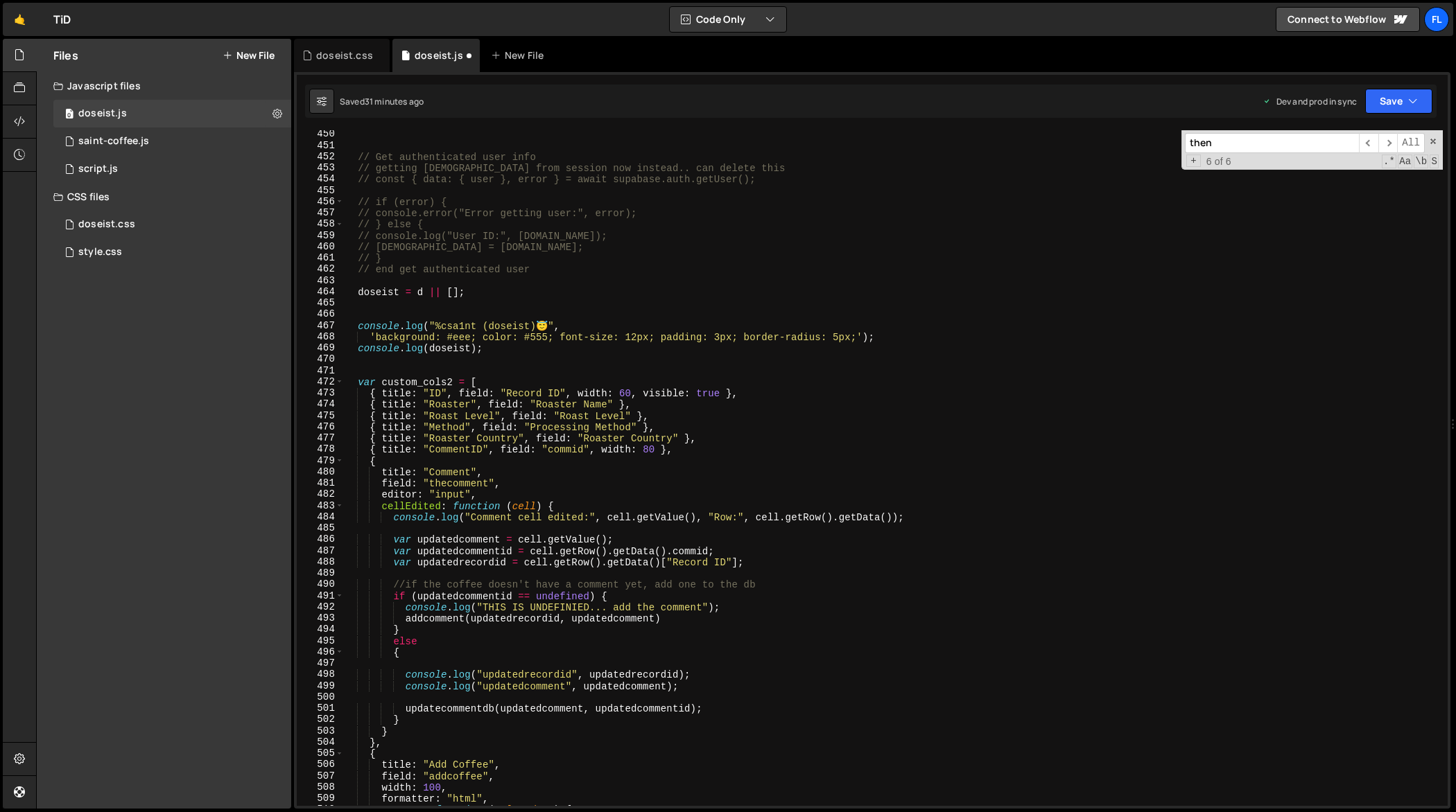
scroll to position [5058, 0]
click at [356, 370] on div "// Get authenticated user info // getting [DEMOGRAPHIC_DATA] from session now i…" at bounding box center [894, 478] width 1100 height 699
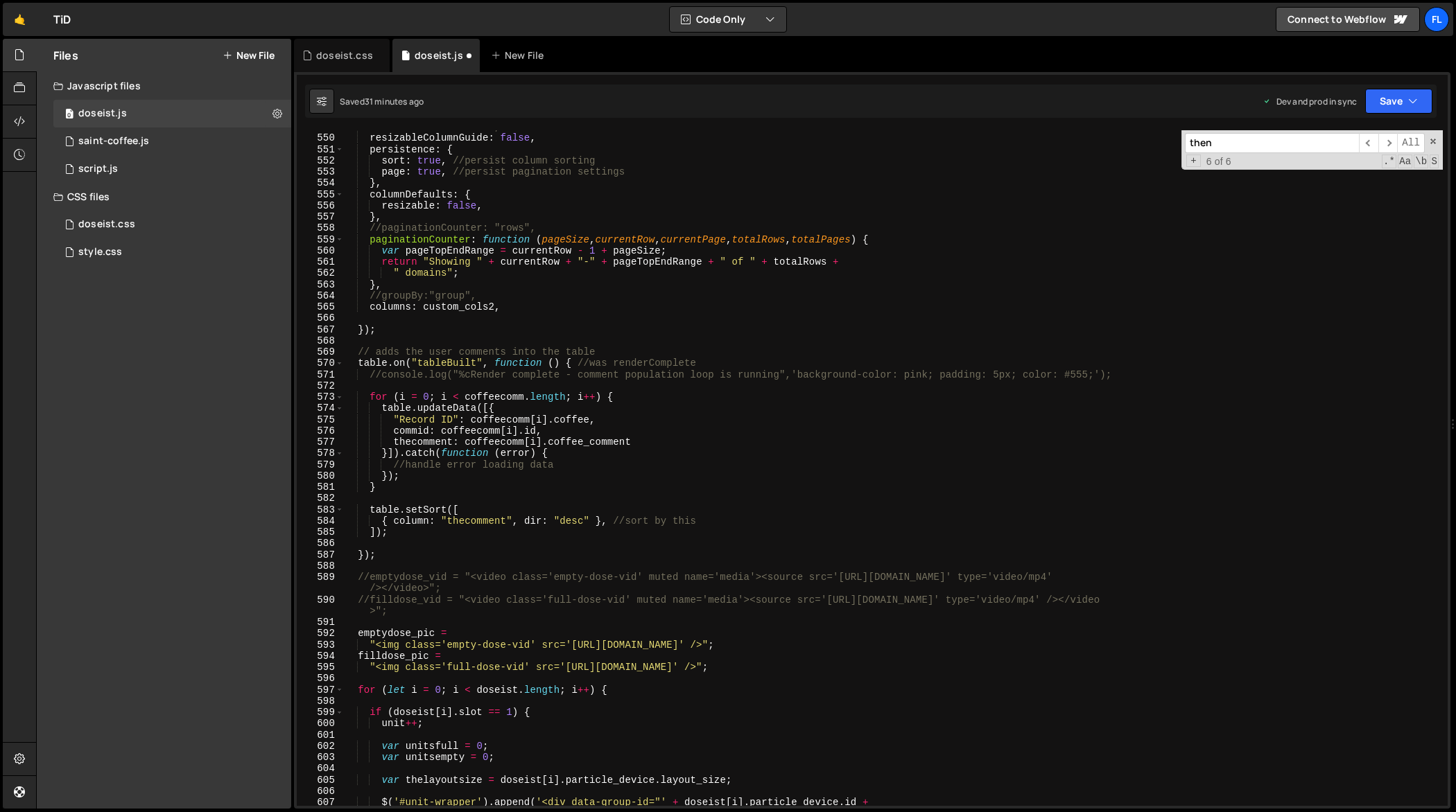
scroll to position [6181, 0]
click at [426, 557] on div "//movableColumns:true, resizableColumnGuide : false , persistence : { sort : tr…" at bounding box center [894, 470] width 1100 height 699
type textarea "});"
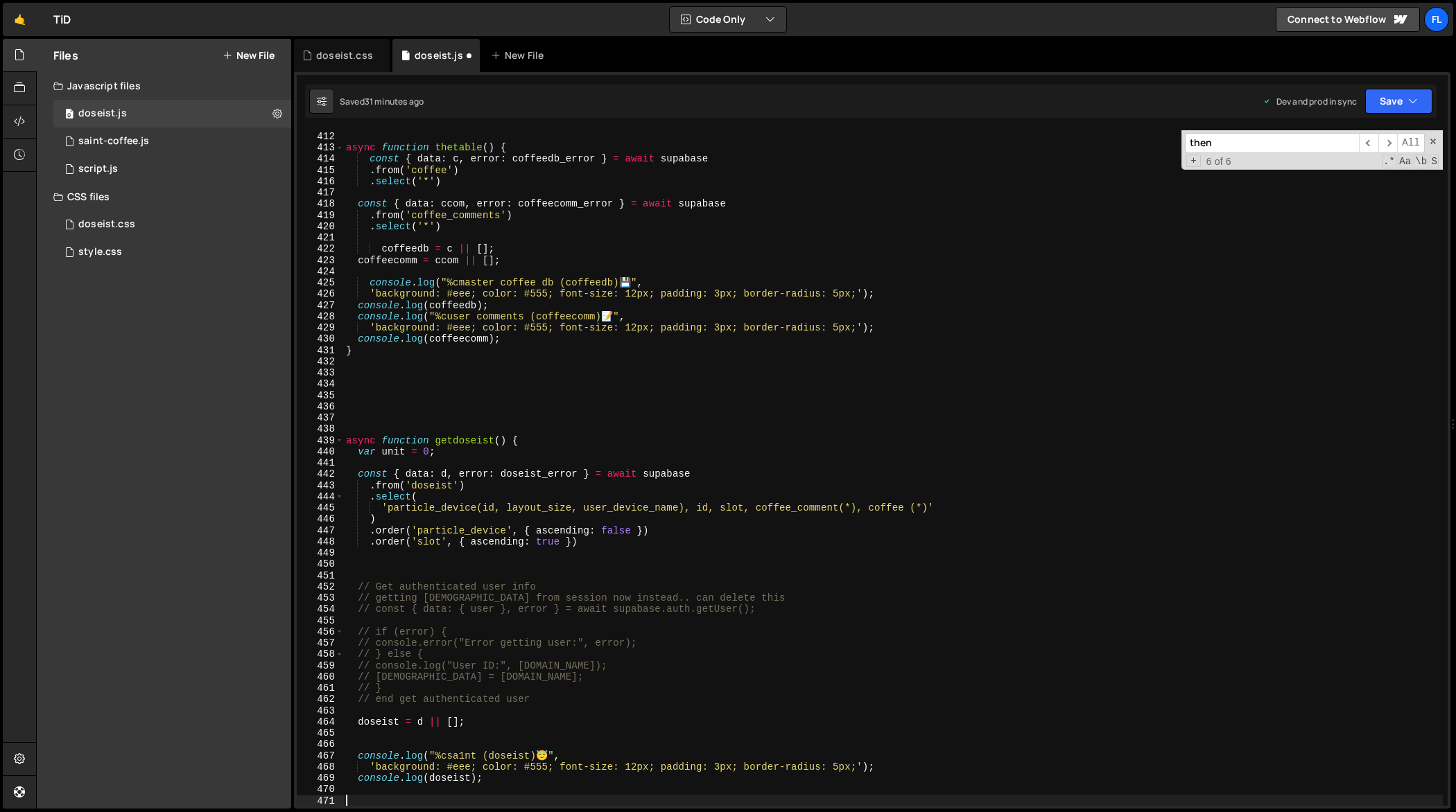
scroll to position [4590, 0]
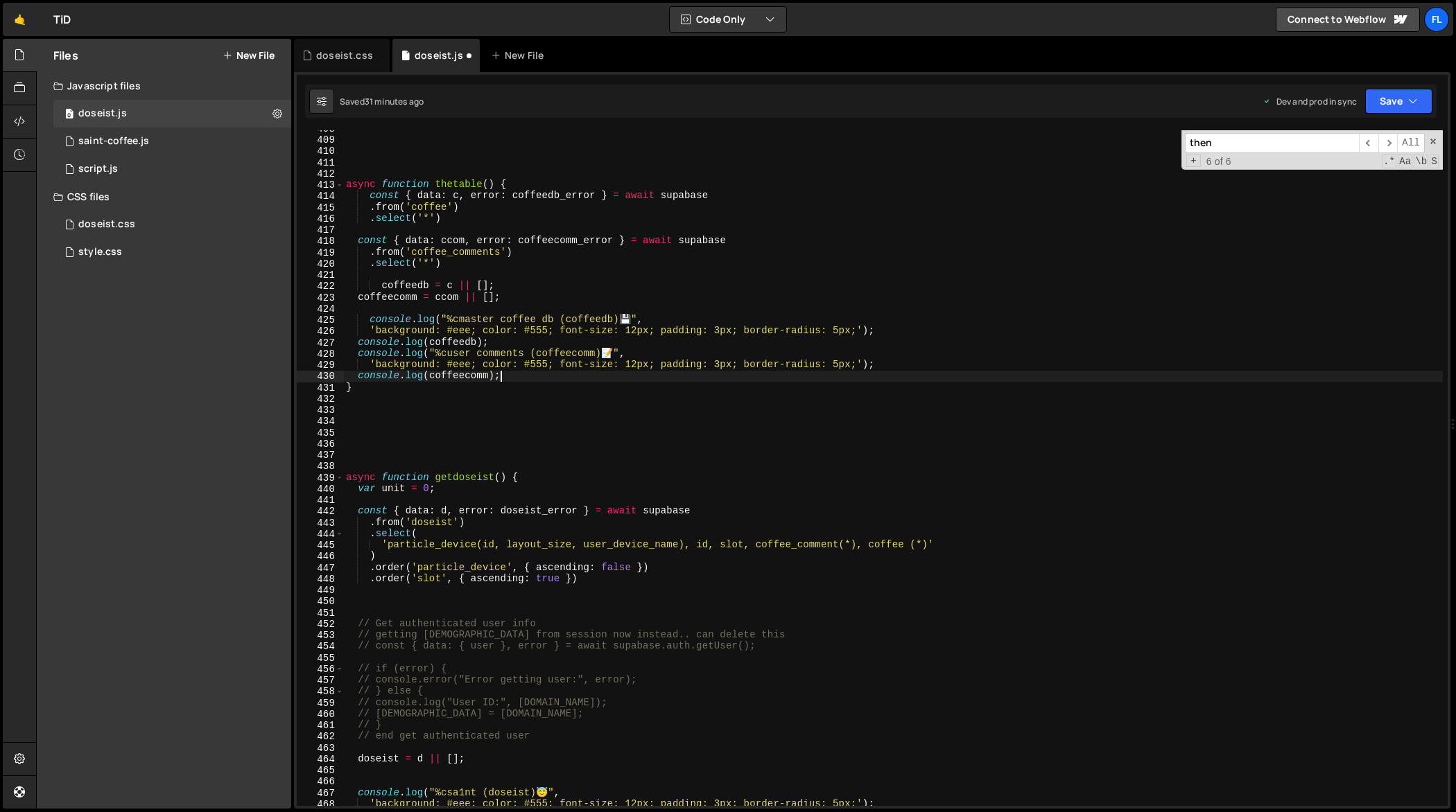
click at [522, 379] on div "async function thetable ( ) { const { data : c , error : coffeedb_error } = awa…" at bounding box center [894, 473] width 1100 height 699
type textarea "console.log(coffeecomm);"
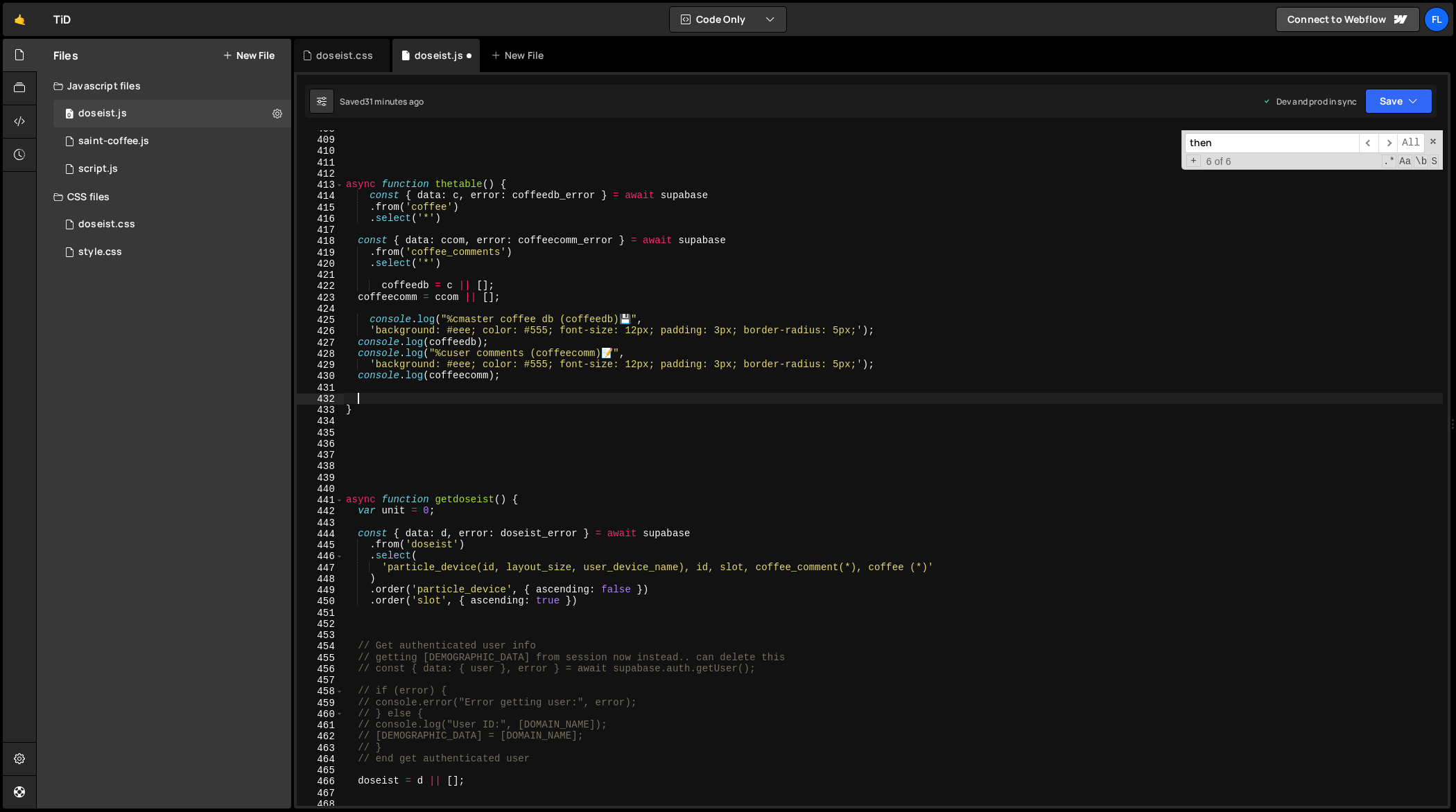
paste textarea "});"
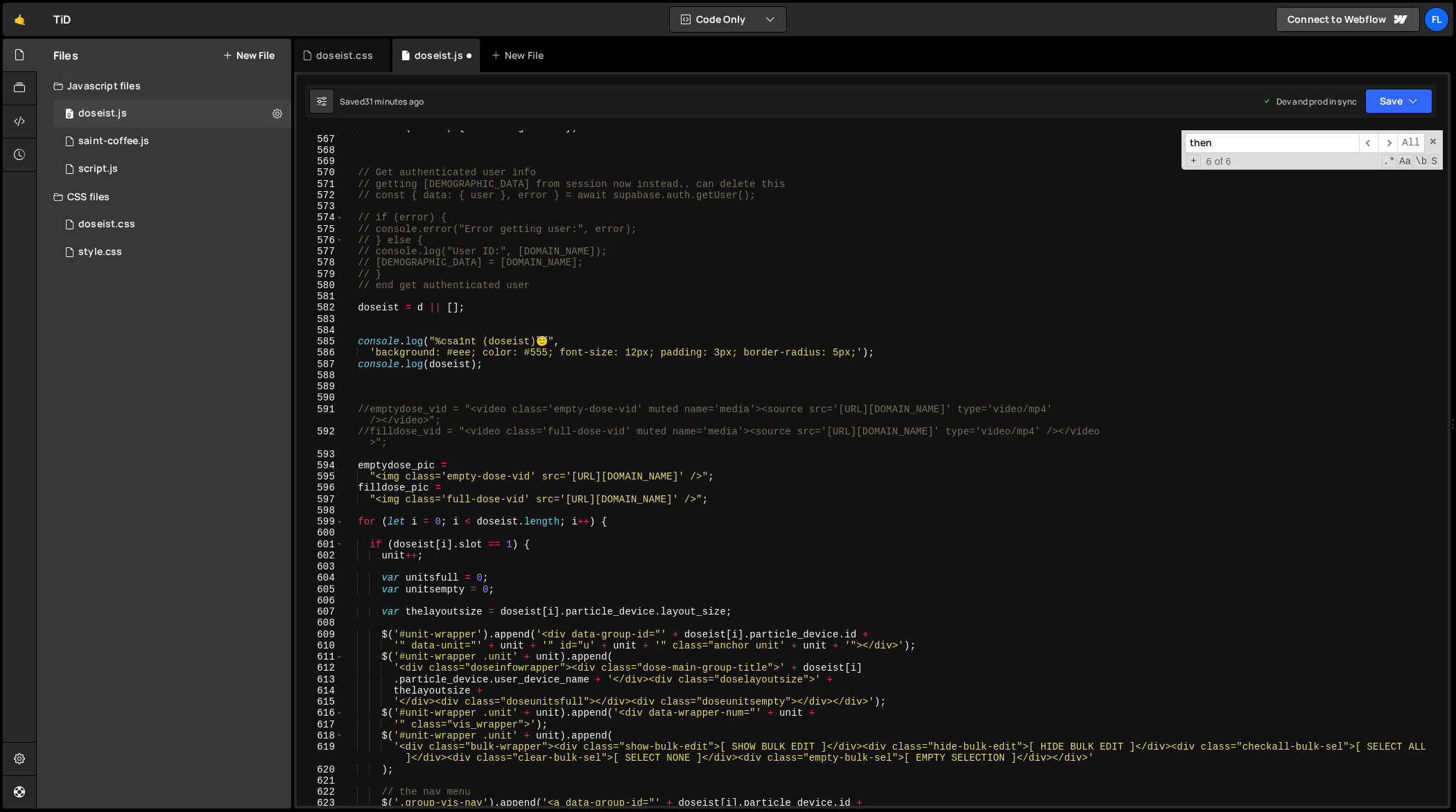
scroll to position [6348, 0]
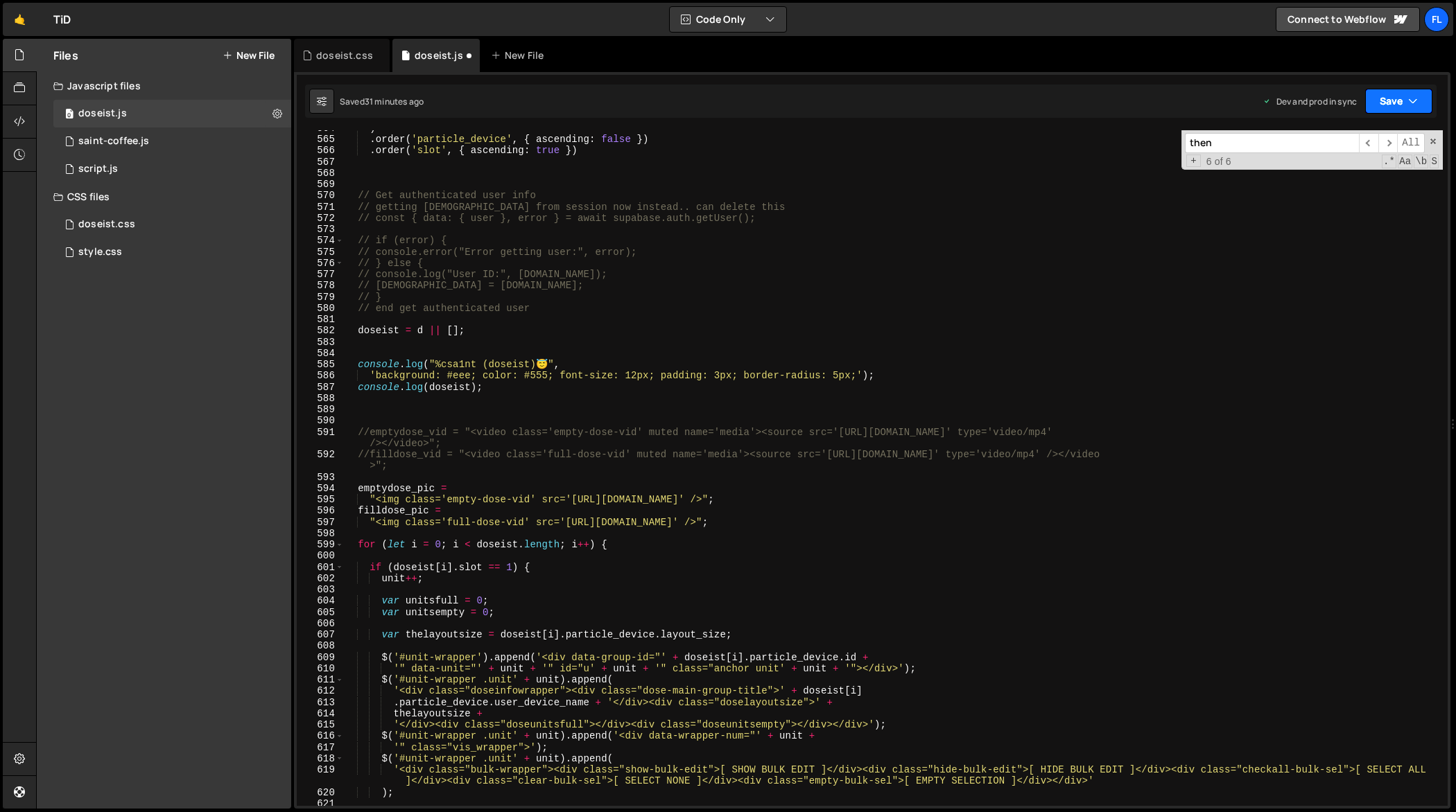
type textarea "});"
click at [1424, 103] on button "Save" at bounding box center [1399, 100] width 68 height 25
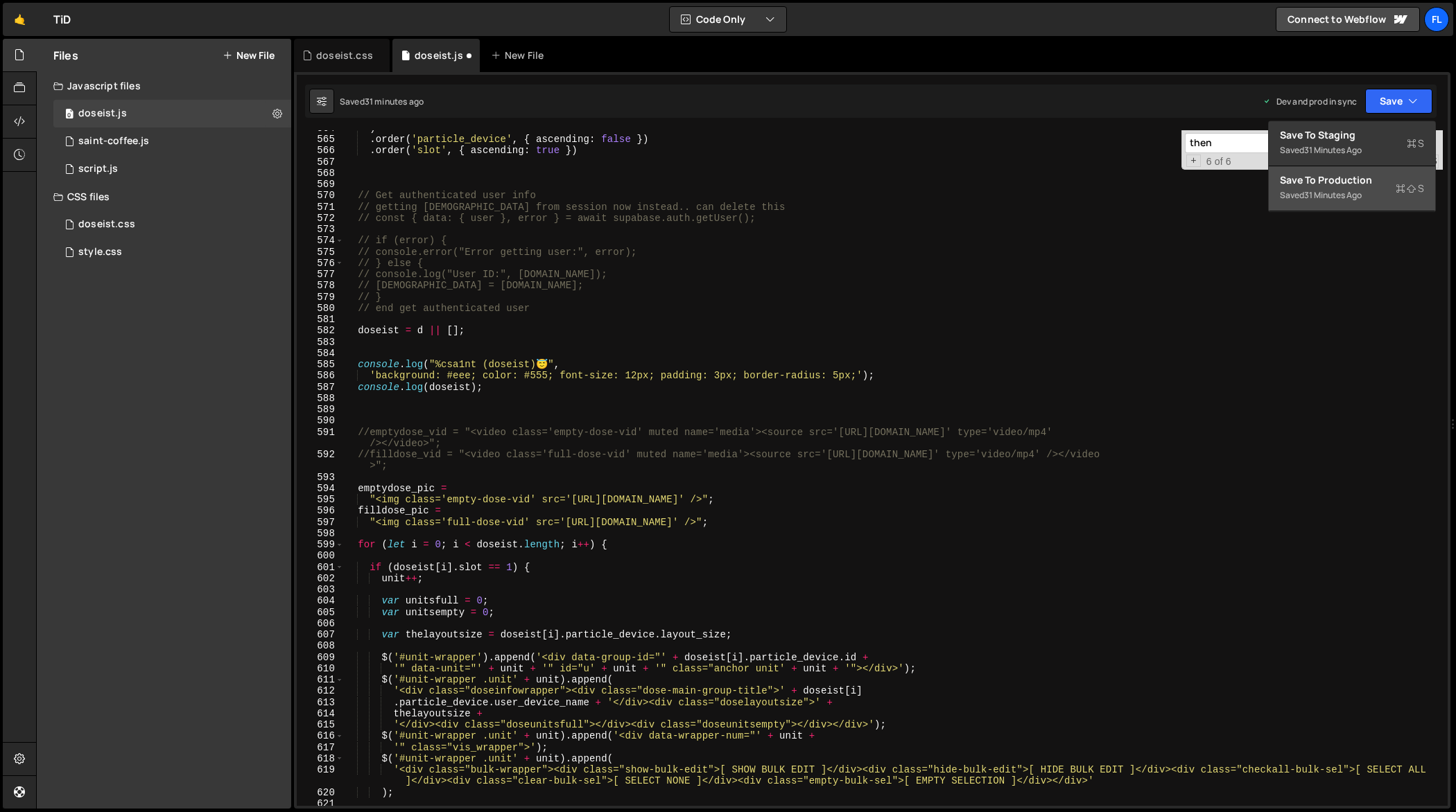
click at [1393, 188] on div "Saved 31 minutes ago" at bounding box center [1352, 195] width 144 height 17
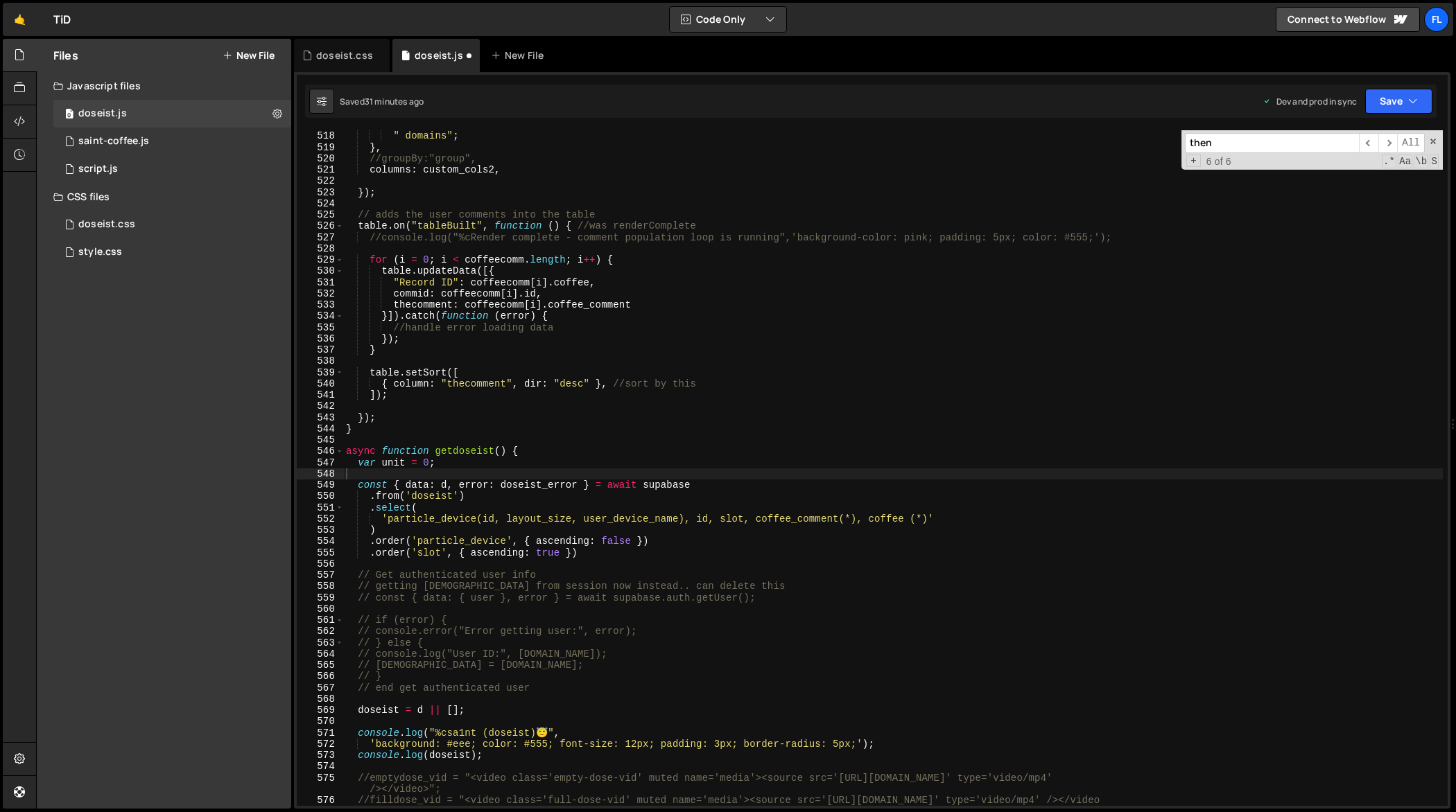
scroll to position [5821, 0]
click at [1434, 144] on span at bounding box center [1433, 142] width 10 height 10
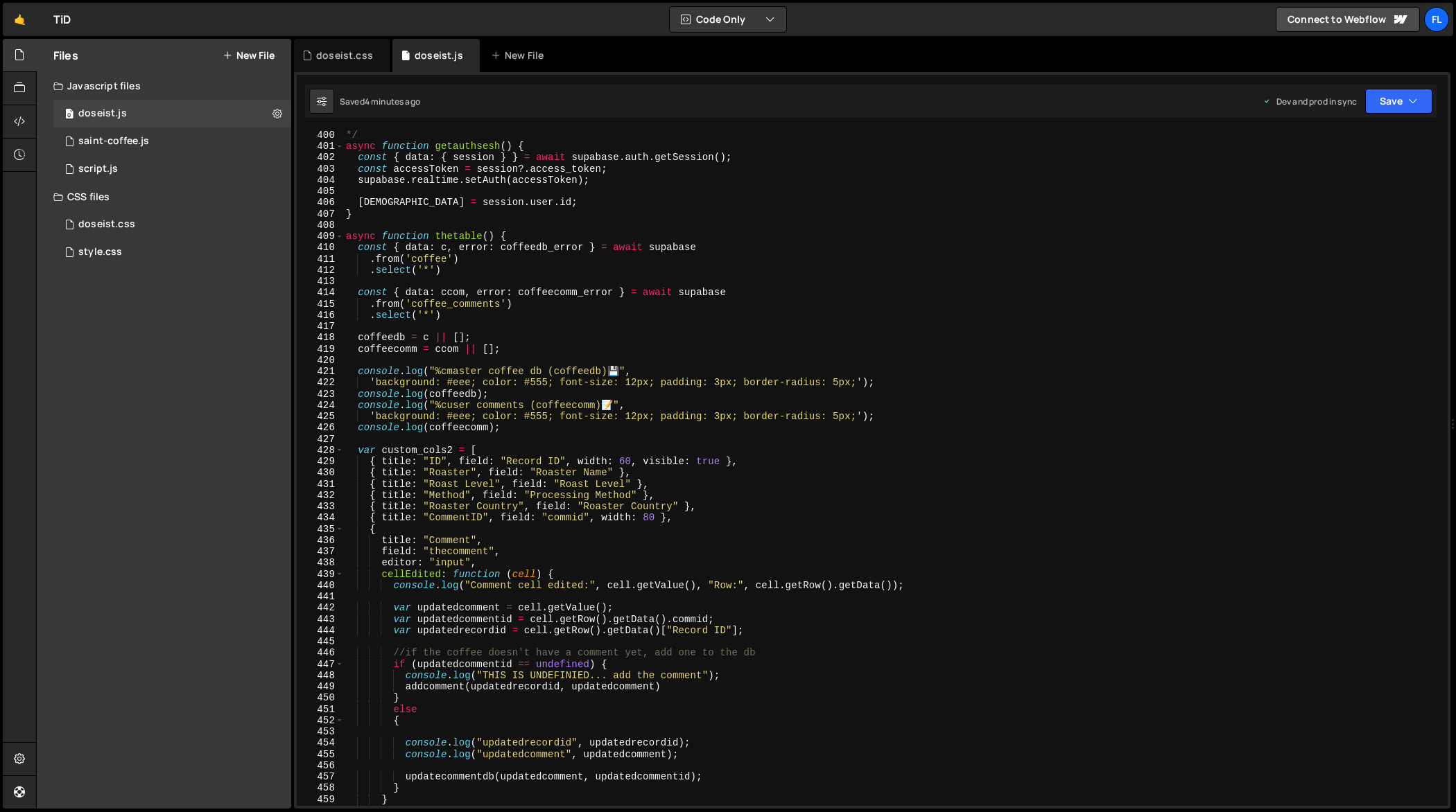
scroll to position [4492, 0]
click at [644, 489] on div "change it to getuser and get rid of the other one inside the code */ async func…" at bounding box center [894, 470] width 1100 height 699
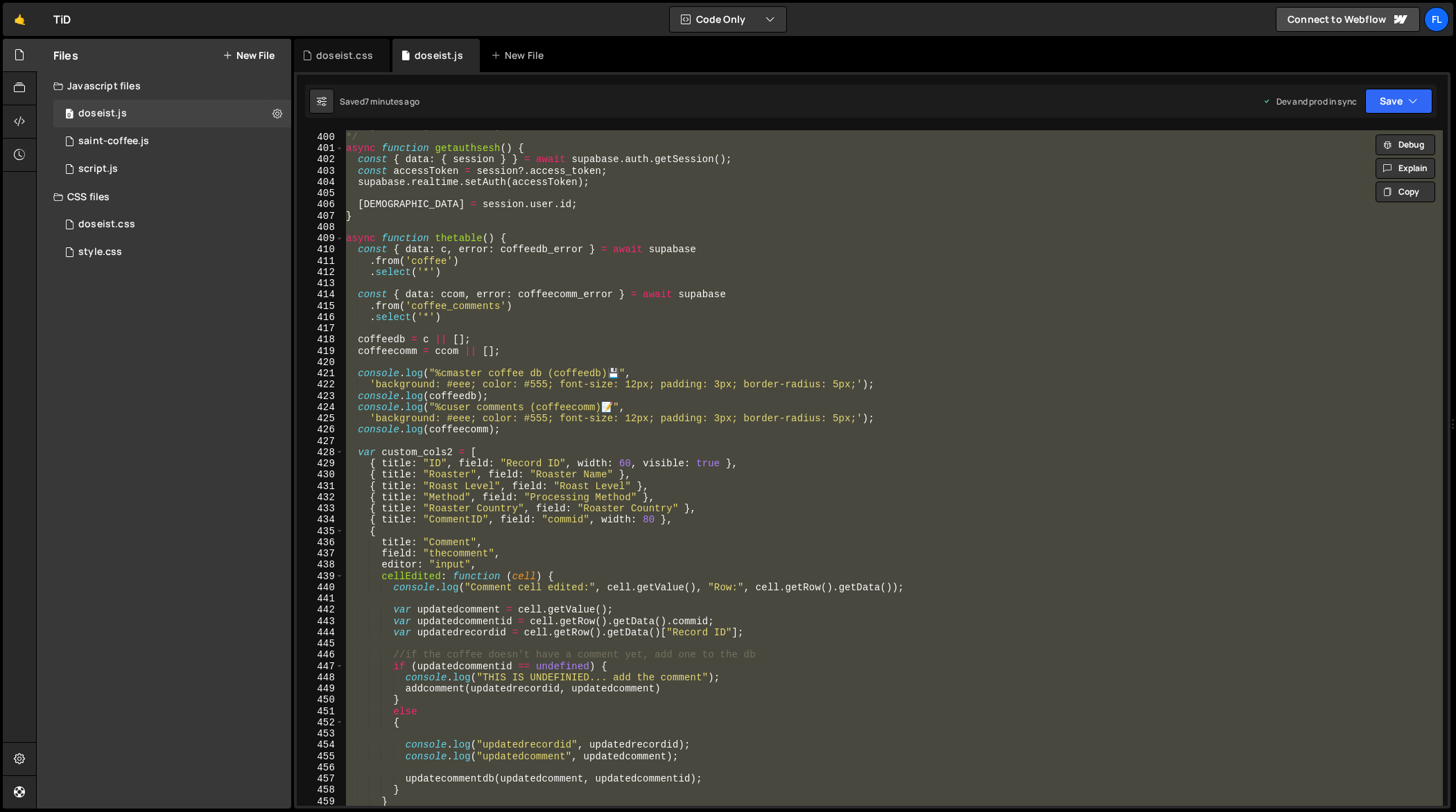
paste textarea
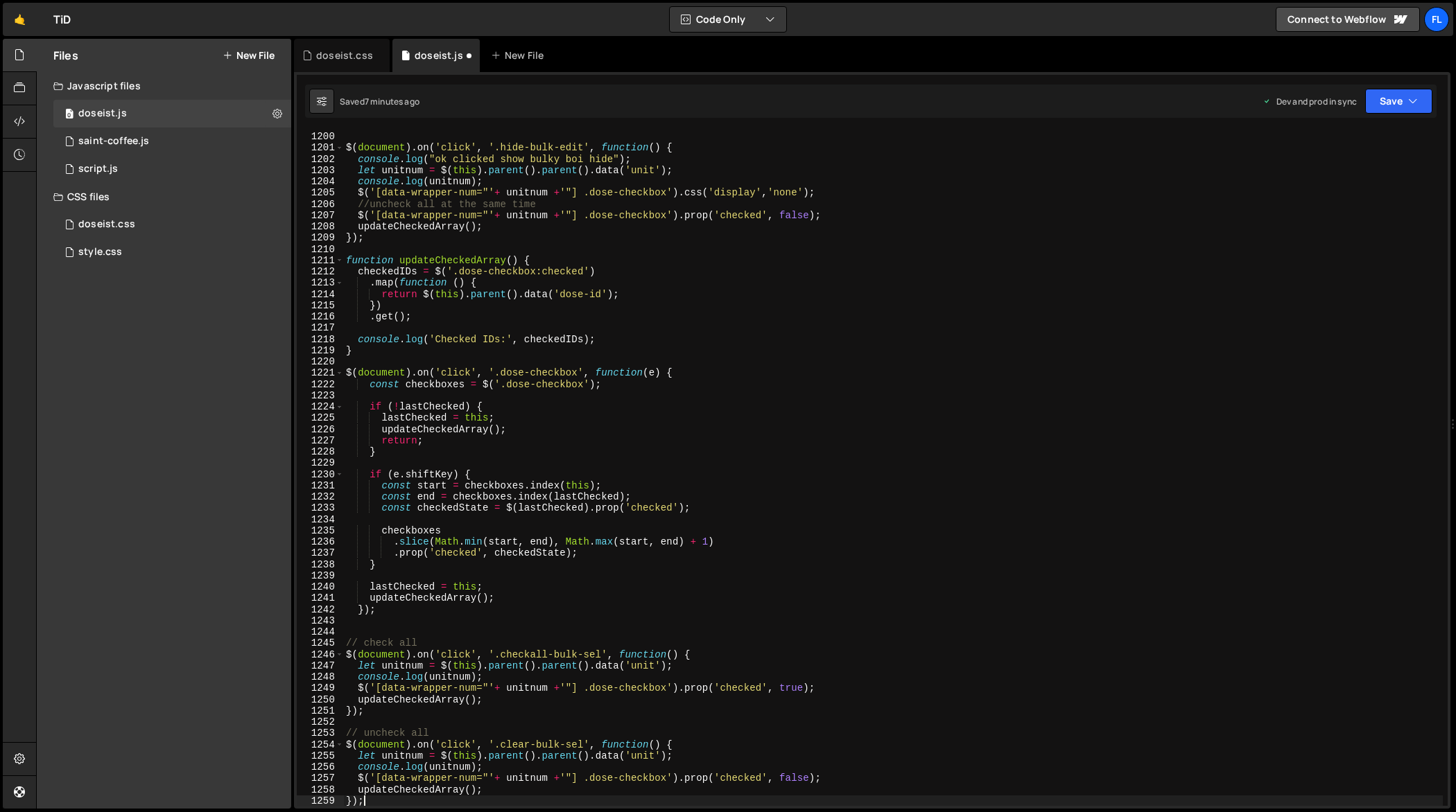
scroll to position [13647, 0]
type textarea "function updateCheckedArray() {"
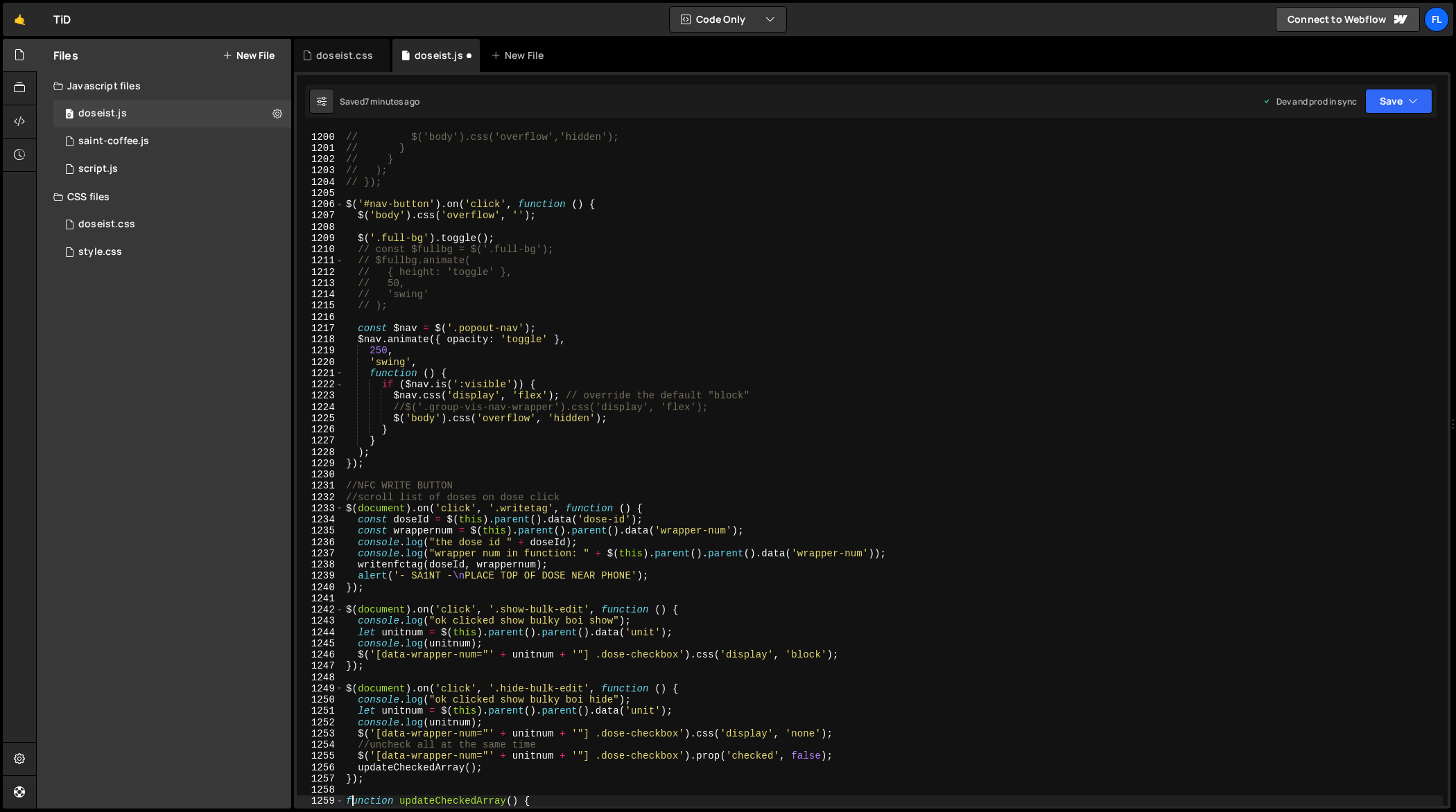
scroll to position [13535, 0]
